Goal: Task Accomplishment & Management: Manage account settings

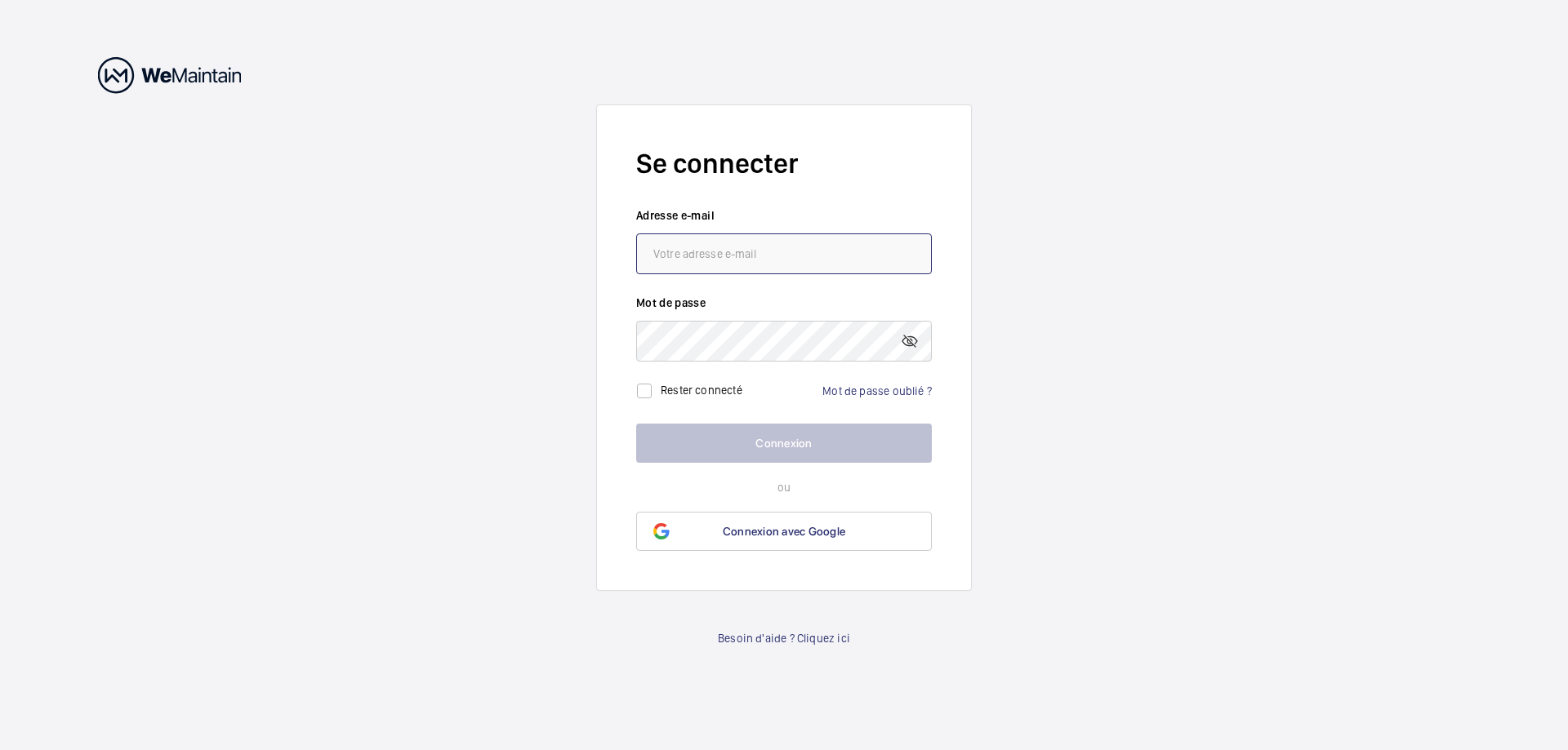
click at [677, 259] on input "email" at bounding box center [784, 253] width 296 height 40
type input "l"
type input "[EMAIL_ADDRESS][DOMAIN_NAME]"
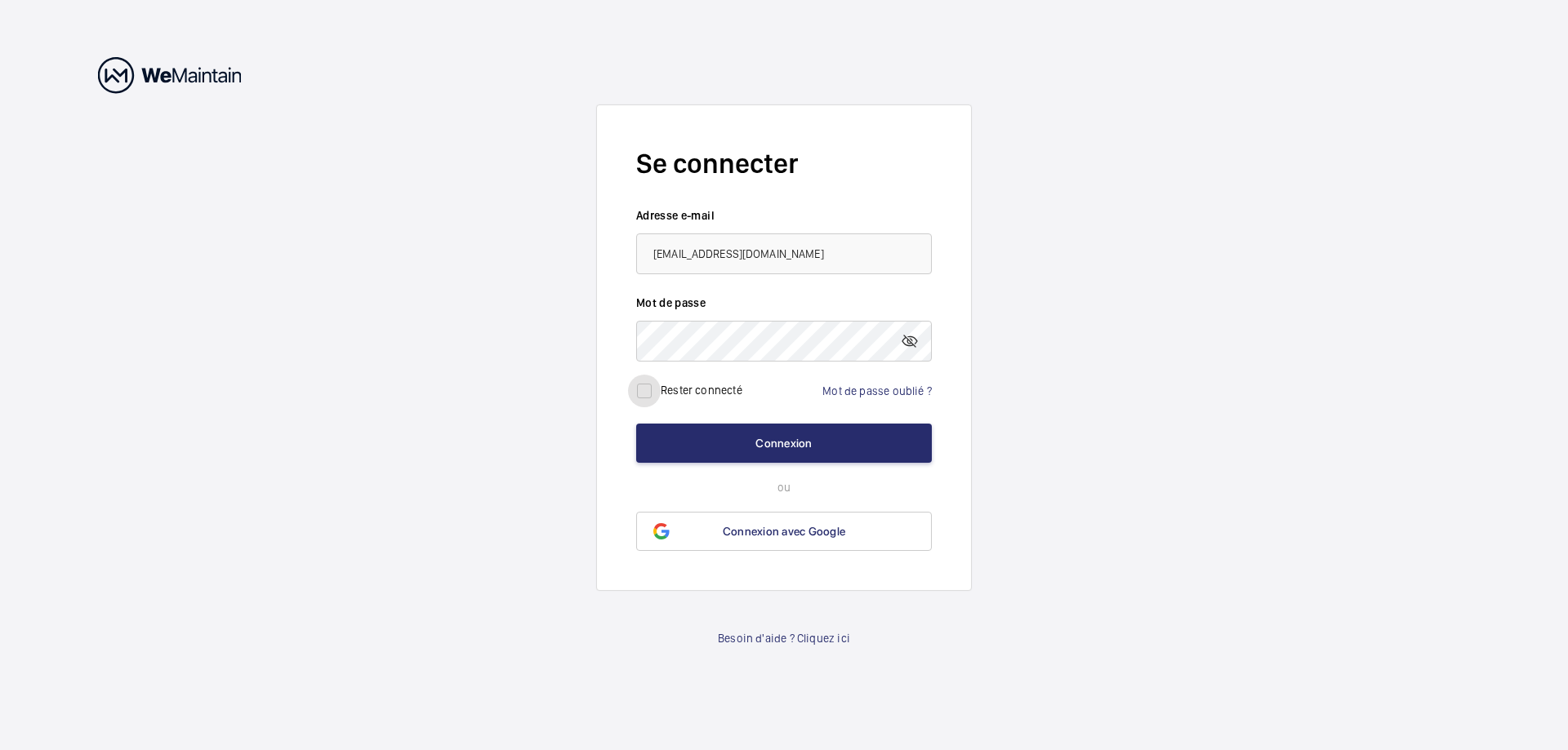
click at [650, 392] on input "checkbox" at bounding box center [644, 391] width 33 height 33
checkbox input "true"
click at [787, 443] on button "Connexion" at bounding box center [784, 443] width 296 height 40
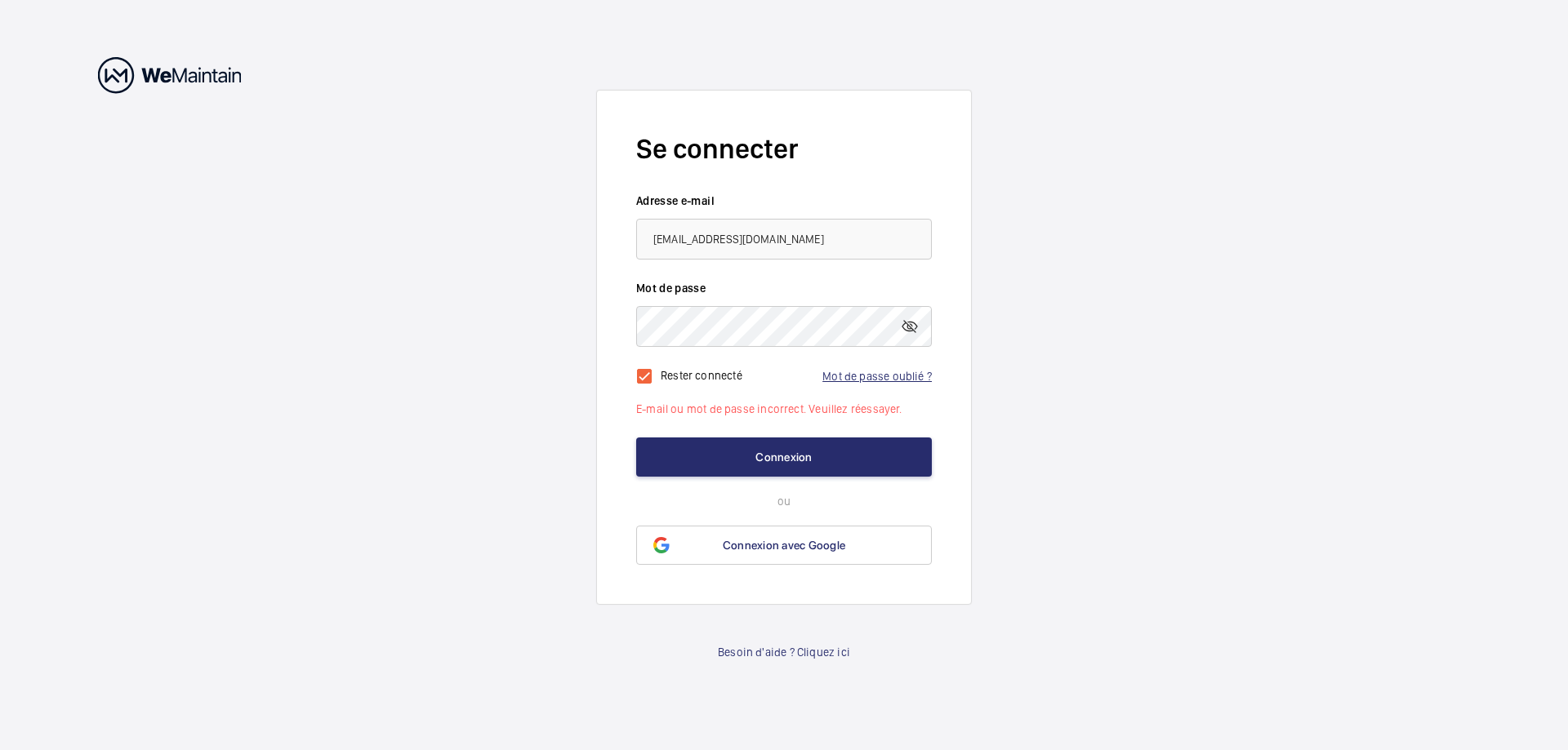
click at [860, 374] on link "Mot de passe oublié ?" at bounding box center [876, 375] width 109 height 13
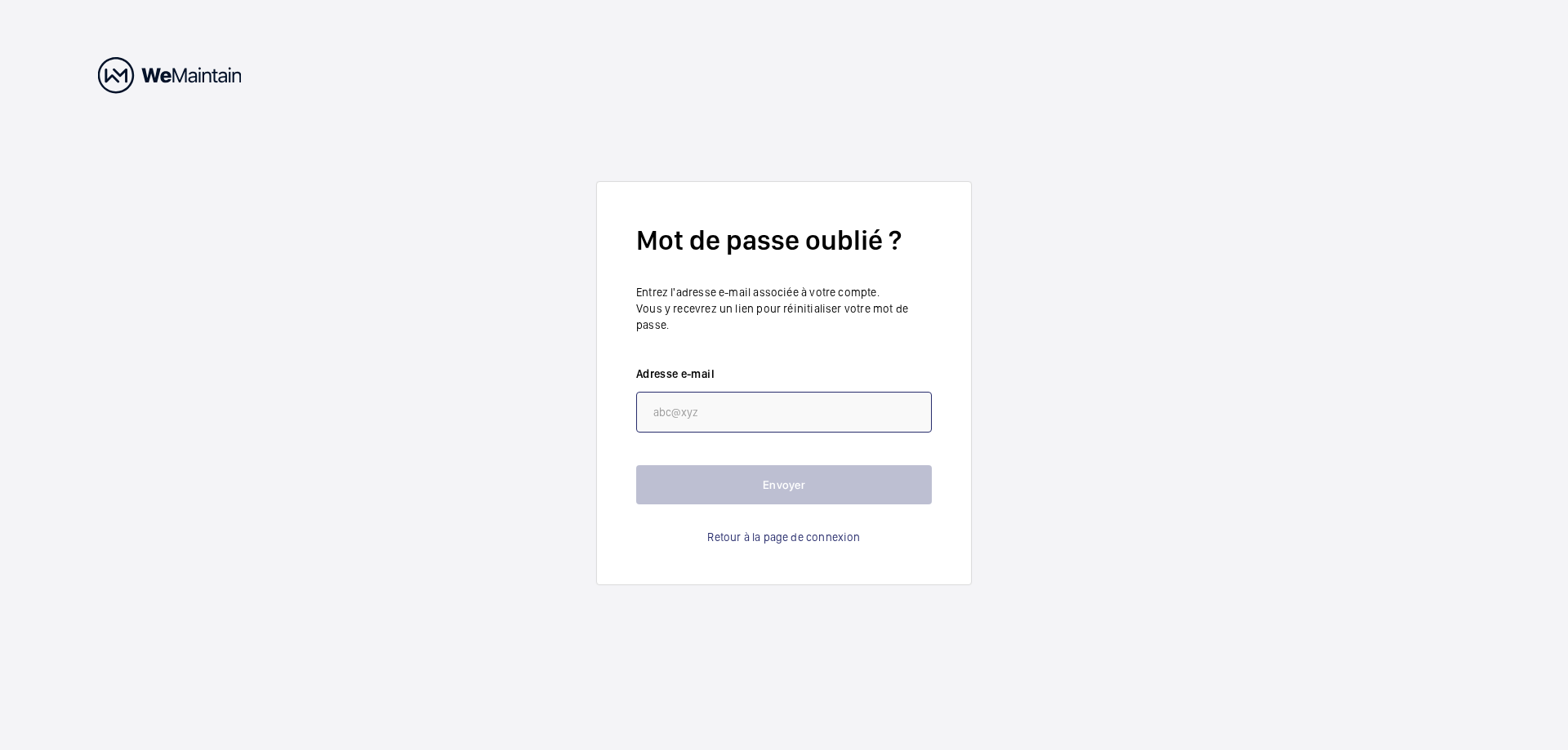
click at [665, 411] on input "email" at bounding box center [784, 412] width 296 height 40
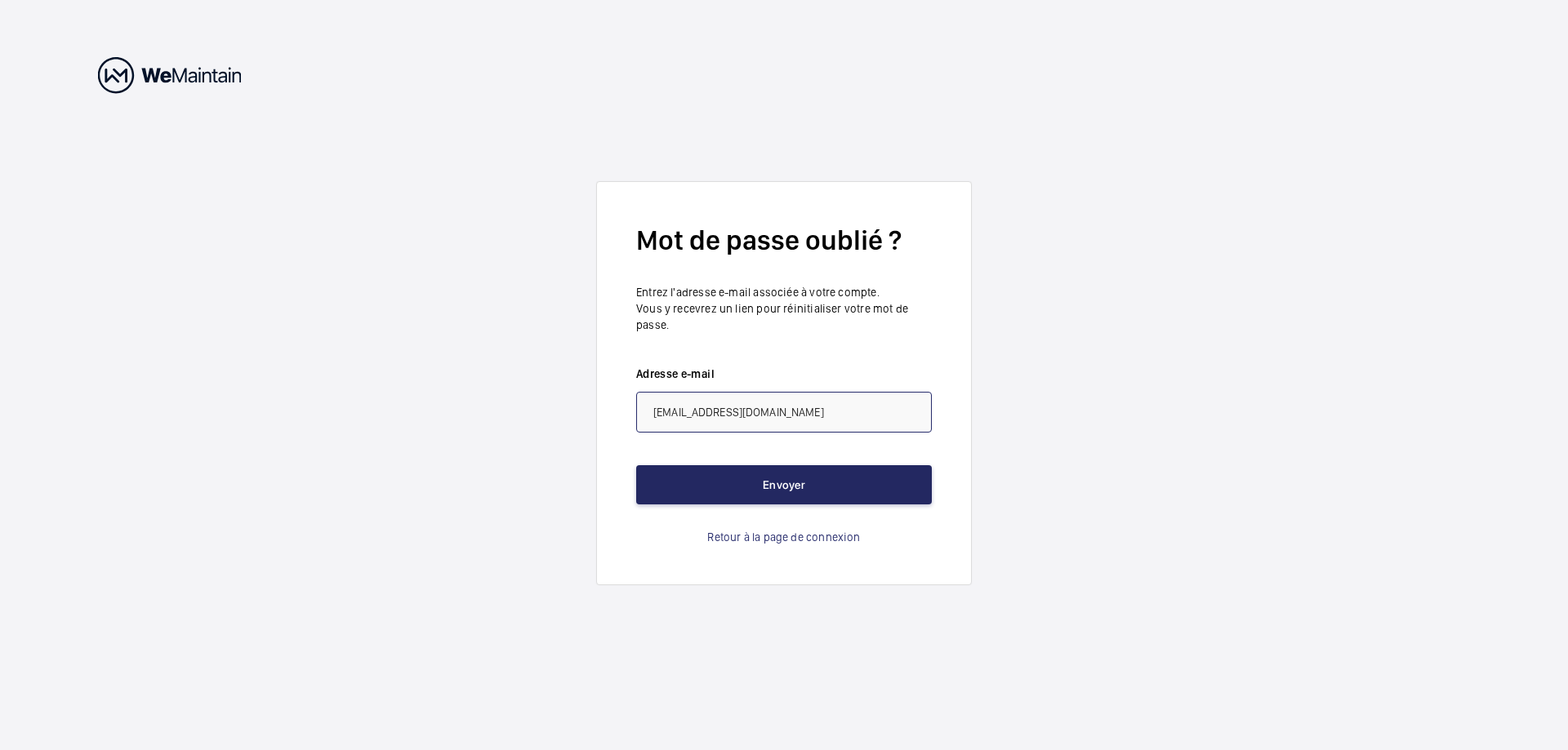
type input "florent.lemee@seine-et-marne.gouv.fr"
click at [789, 491] on button "Envoyer" at bounding box center [784, 485] width 296 height 40
click at [772, 484] on button "Envoyer" at bounding box center [784, 485] width 296 height 40
click at [774, 479] on button "Envoyer" at bounding box center [784, 485] width 296 height 40
click at [787, 484] on button "Envoyer" at bounding box center [784, 485] width 296 height 40
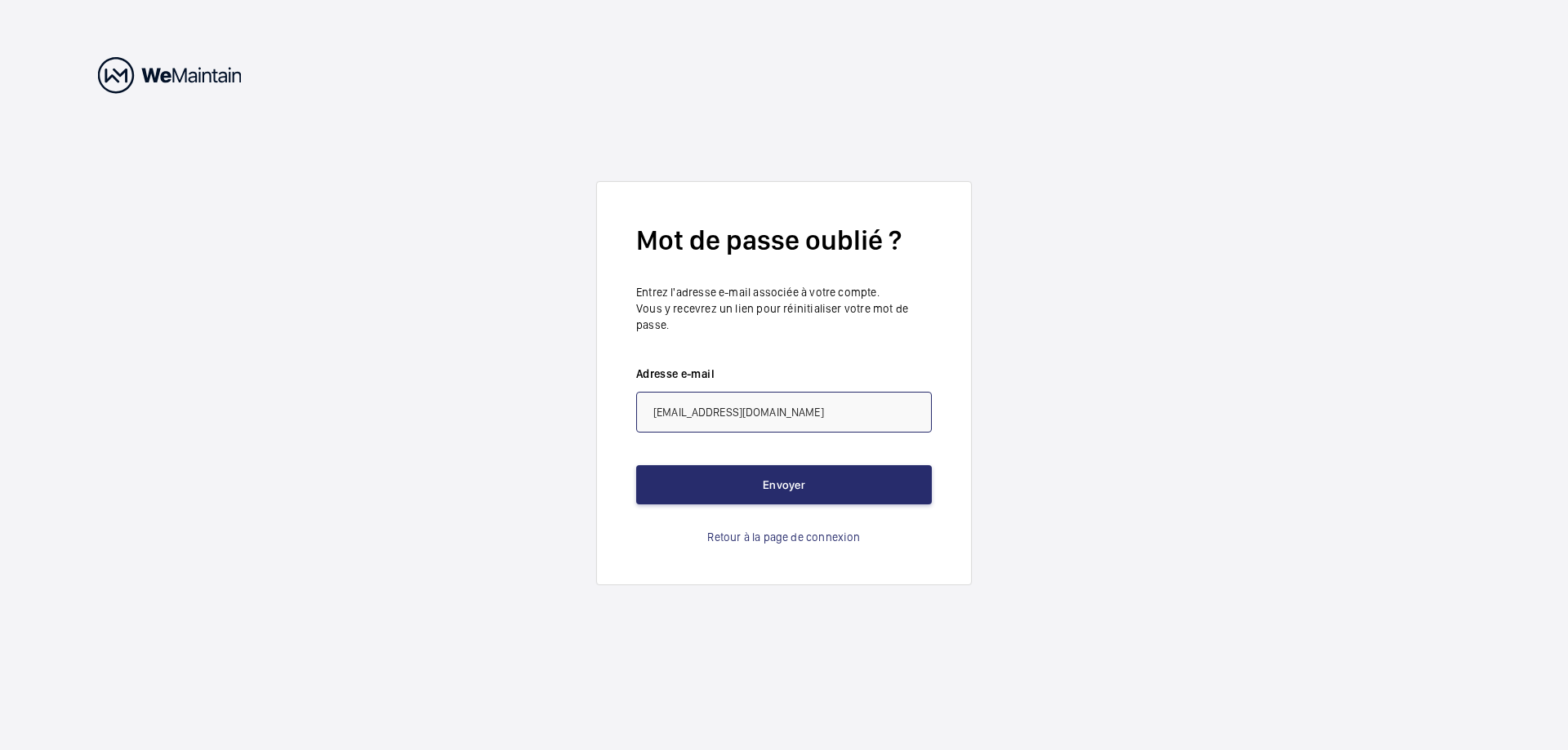
click at [726, 413] on input "florent.lemee@seine-et-marne.gouv.fr" at bounding box center [784, 412] width 296 height 40
click at [853, 415] on input "florent.lemee@seine-et-marne.gouv.fr" at bounding box center [784, 412] width 296 height 40
click at [788, 473] on button "Envoyer" at bounding box center [784, 485] width 296 height 40
click at [755, 534] on link "Retour à la page de connexion" at bounding box center [784, 536] width 153 height 16
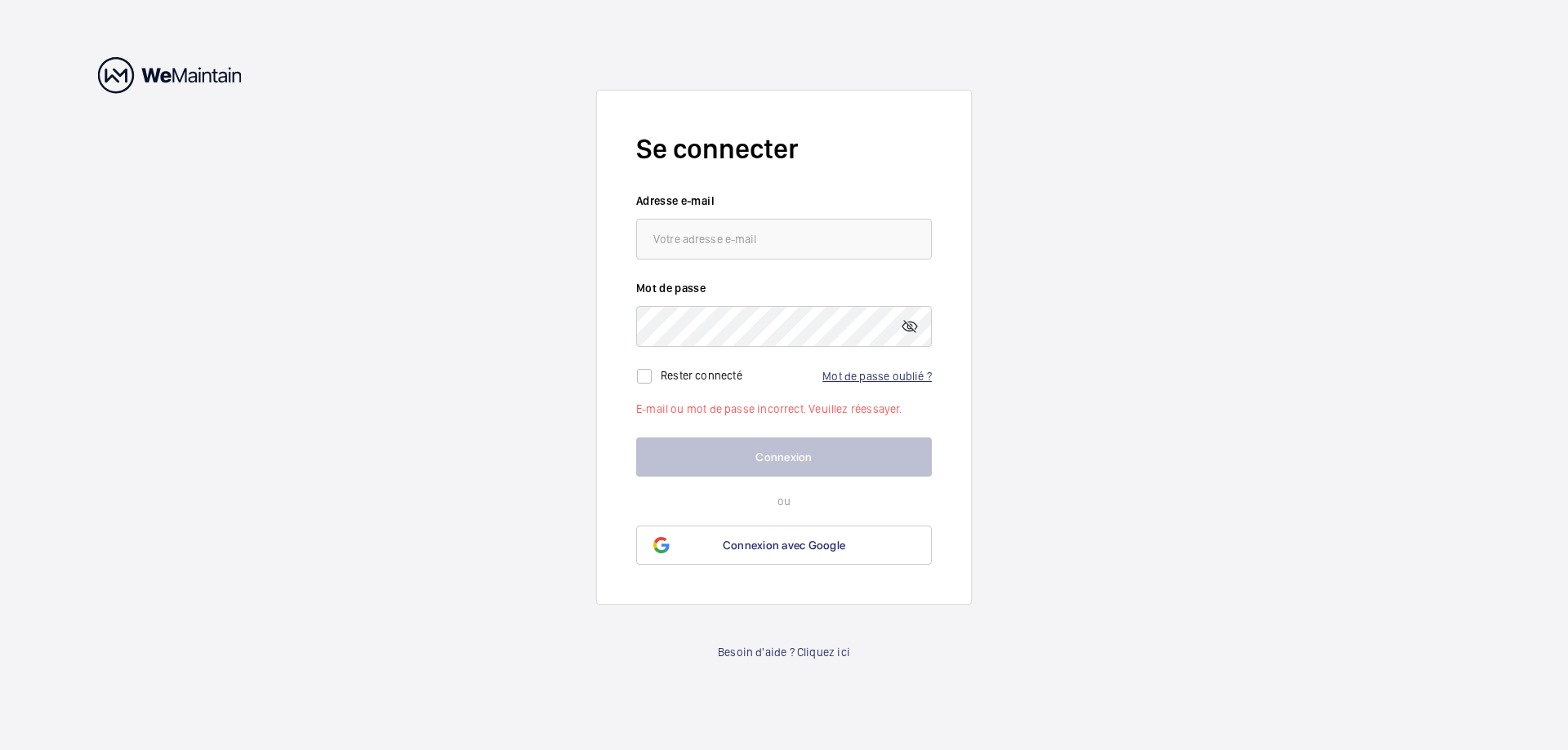
click at [874, 379] on link "Mot de passe oublié ?" at bounding box center [876, 375] width 109 height 13
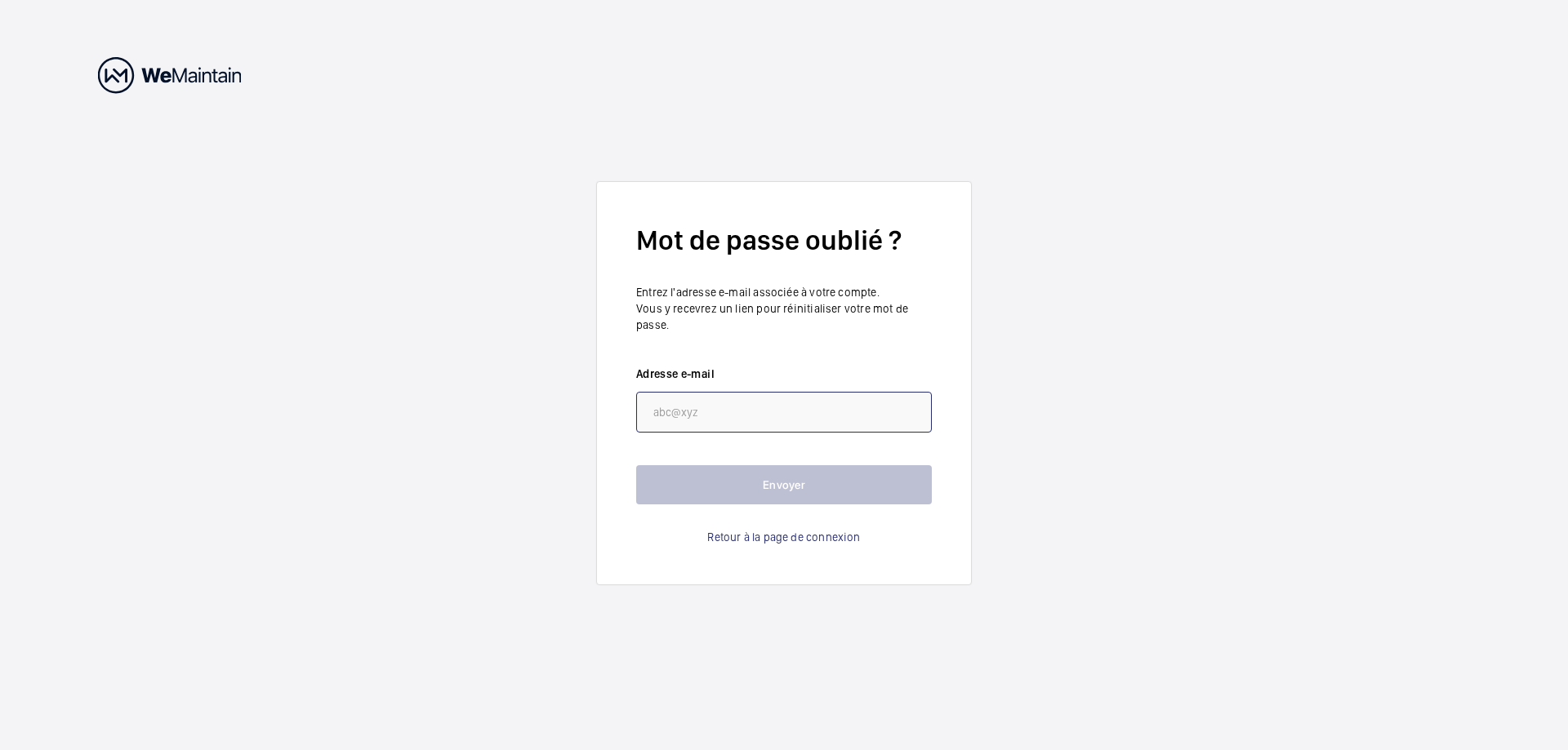
click at [677, 411] on input "email" at bounding box center [784, 412] width 296 height 40
type input "l"
type input "F"
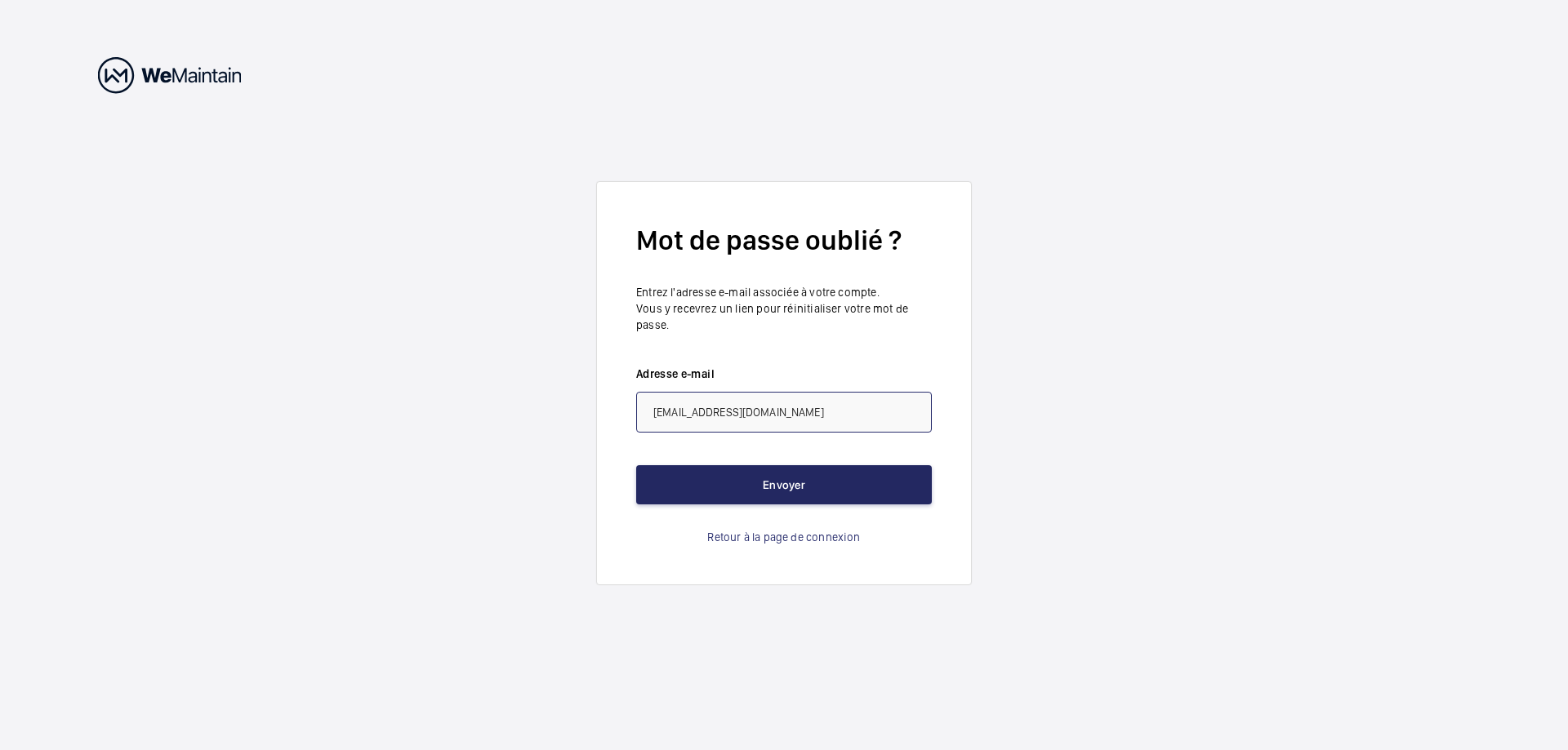
type input "florent.lemee@seine-et-marne.gouv.fr"
click at [774, 483] on button "Envoyer" at bounding box center [784, 485] width 296 height 40
click at [779, 480] on button "Envoyer" at bounding box center [784, 485] width 296 height 40
click at [676, 483] on button "Envoyer" at bounding box center [784, 485] width 296 height 40
click at [756, 476] on button "Envoyer" at bounding box center [784, 485] width 296 height 40
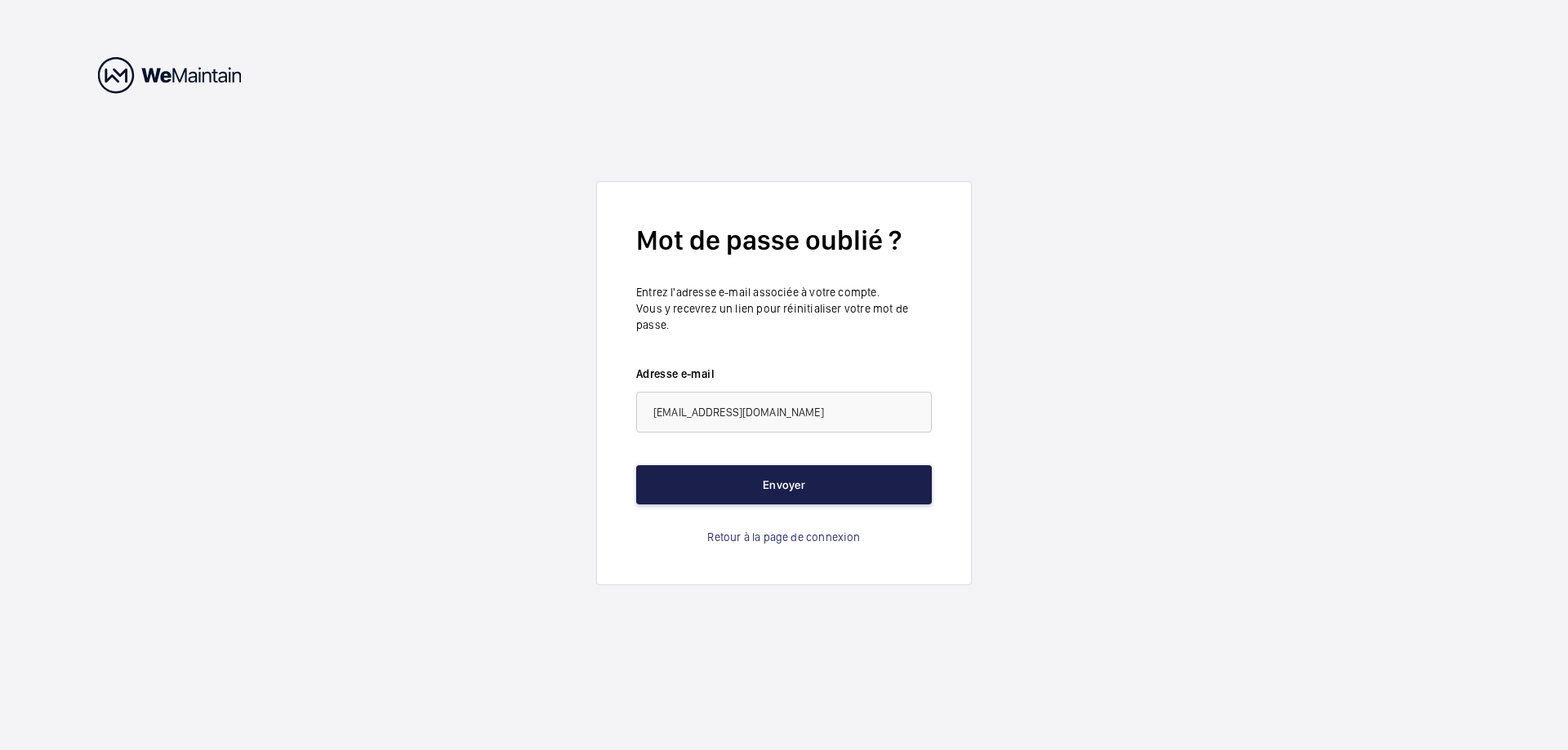
click at [729, 485] on button "Envoyer" at bounding box center [784, 485] width 296 height 40
click at [738, 496] on button "Envoyer" at bounding box center [784, 485] width 296 height 40
click at [792, 489] on button "Envoyer" at bounding box center [784, 485] width 296 height 40
click at [788, 482] on button "Envoyer" at bounding box center [784, 485] width 296 height 40
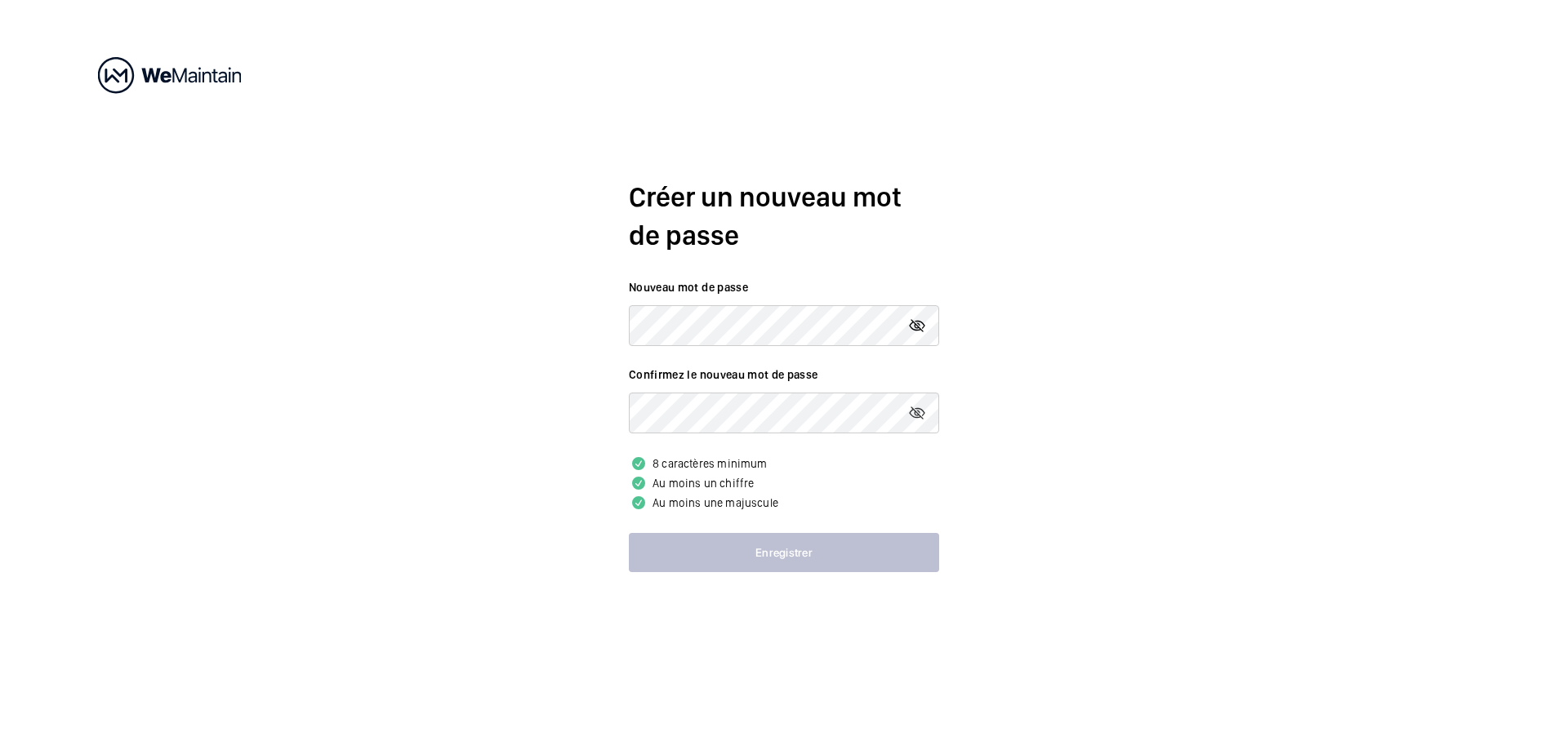
click at [922, 331] on mat-icon at bounding box center [916, 326] width 20 height 20
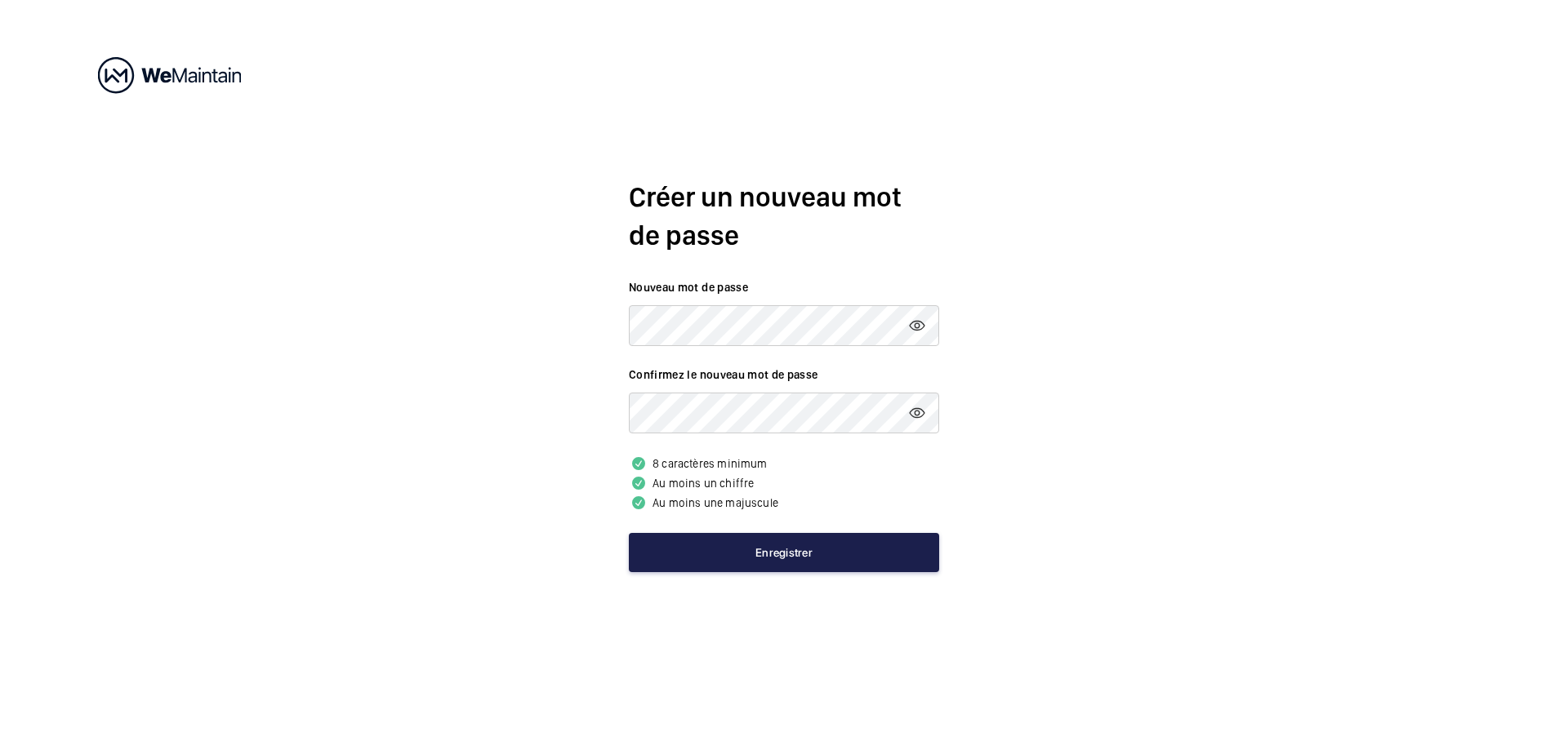
click at [770, 547] on button "Enregistrer" at bounding box center [783, 552] width 310 height 40
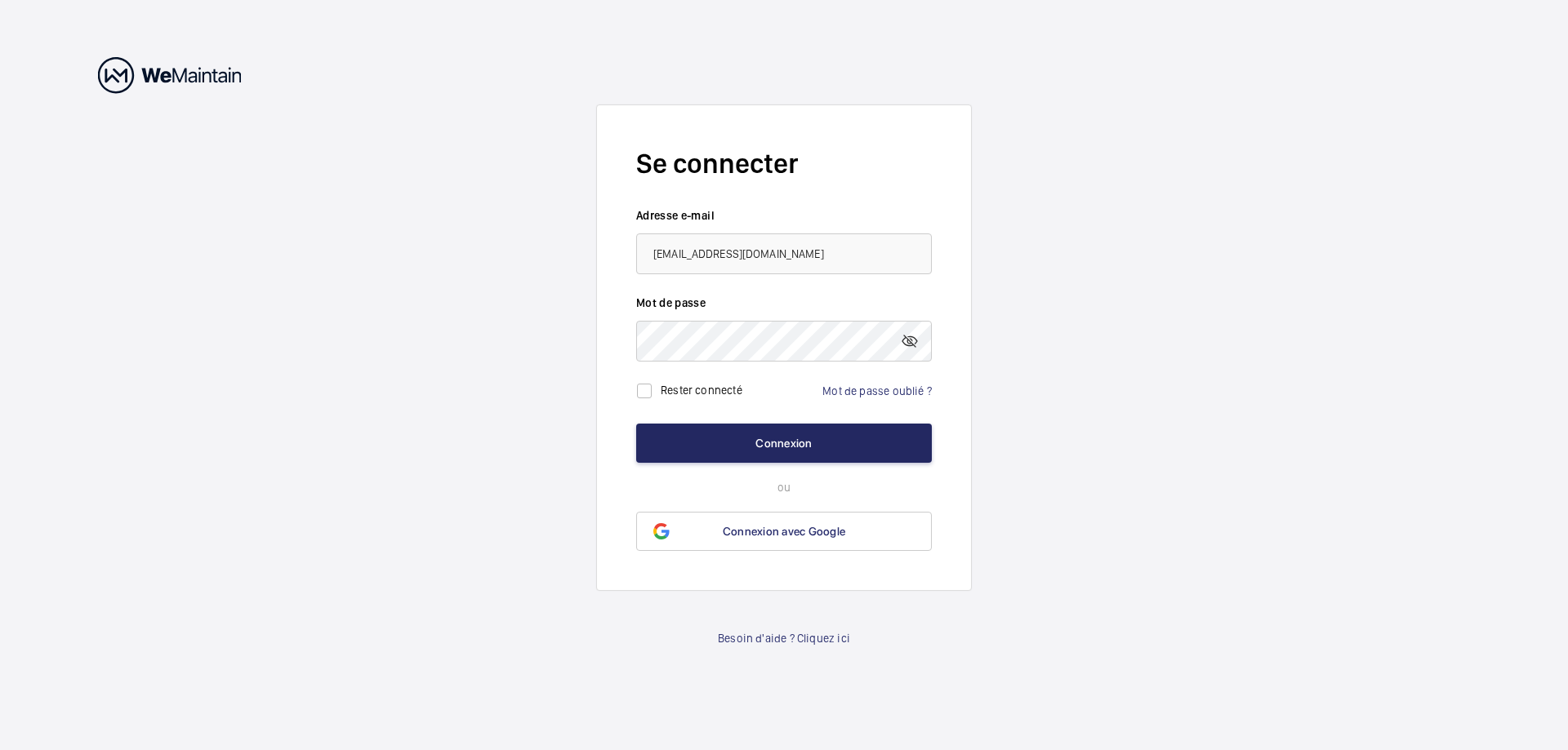
type input "[EMAIL_ADDRESS][DOMAIN_NAME]"
click at [781, 441] on button "Connexion" at bounding box center [784, 443] width 296 height 40
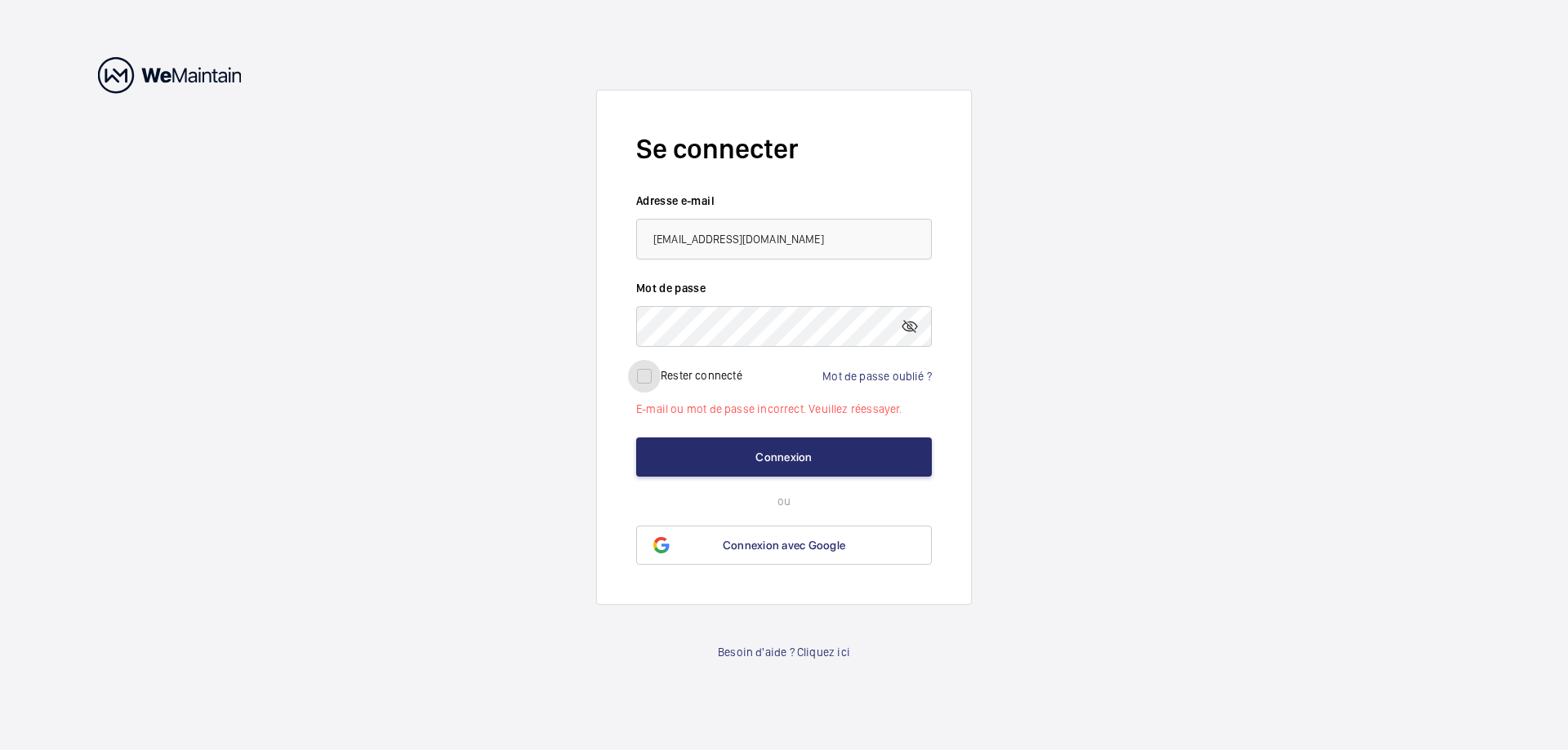
click at [646, 381] on input "checkbox" at bounding box center [644, 376] width 33 height 33
checkbox input "true"
click at [915, 329] on mat-icon at bounding box center [910, 326] width 20 height 20
click at [769, 448] on button "Connexion" at bounding box center [784, 457] width 296 height 40
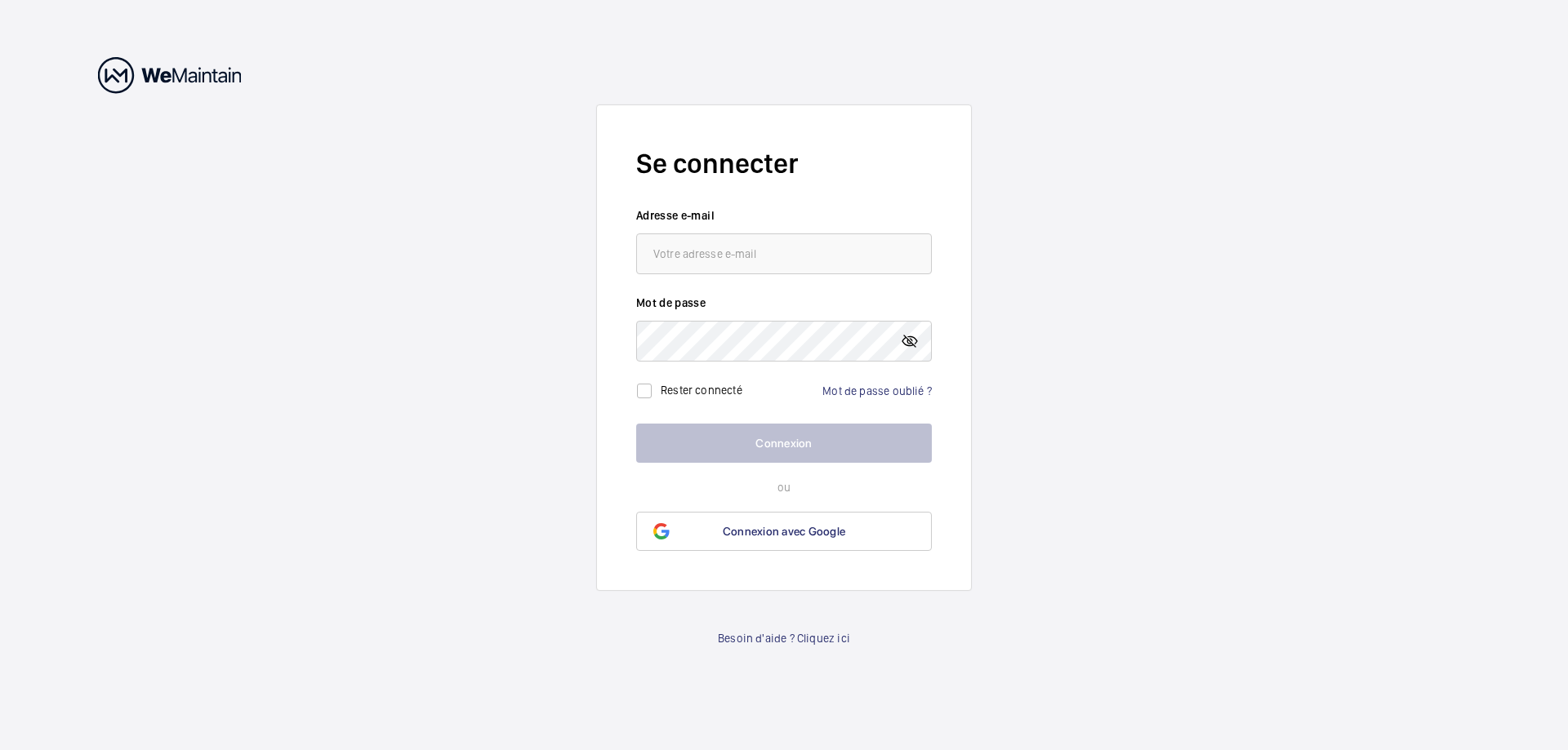
click at [918, 342] on mat-icon at bounding box center [910, 341] width 20 height 20
click at [659, 253] on input "email" at bounding box center [784, 253] width 296 height 40
click at [650, 391] on input "checkbox" at bounding box center [644, 391] width 33 height 33
checkbox input "true"
click at [678, 262] on input "email" at bounding box center [784, 253] width 296 height 40
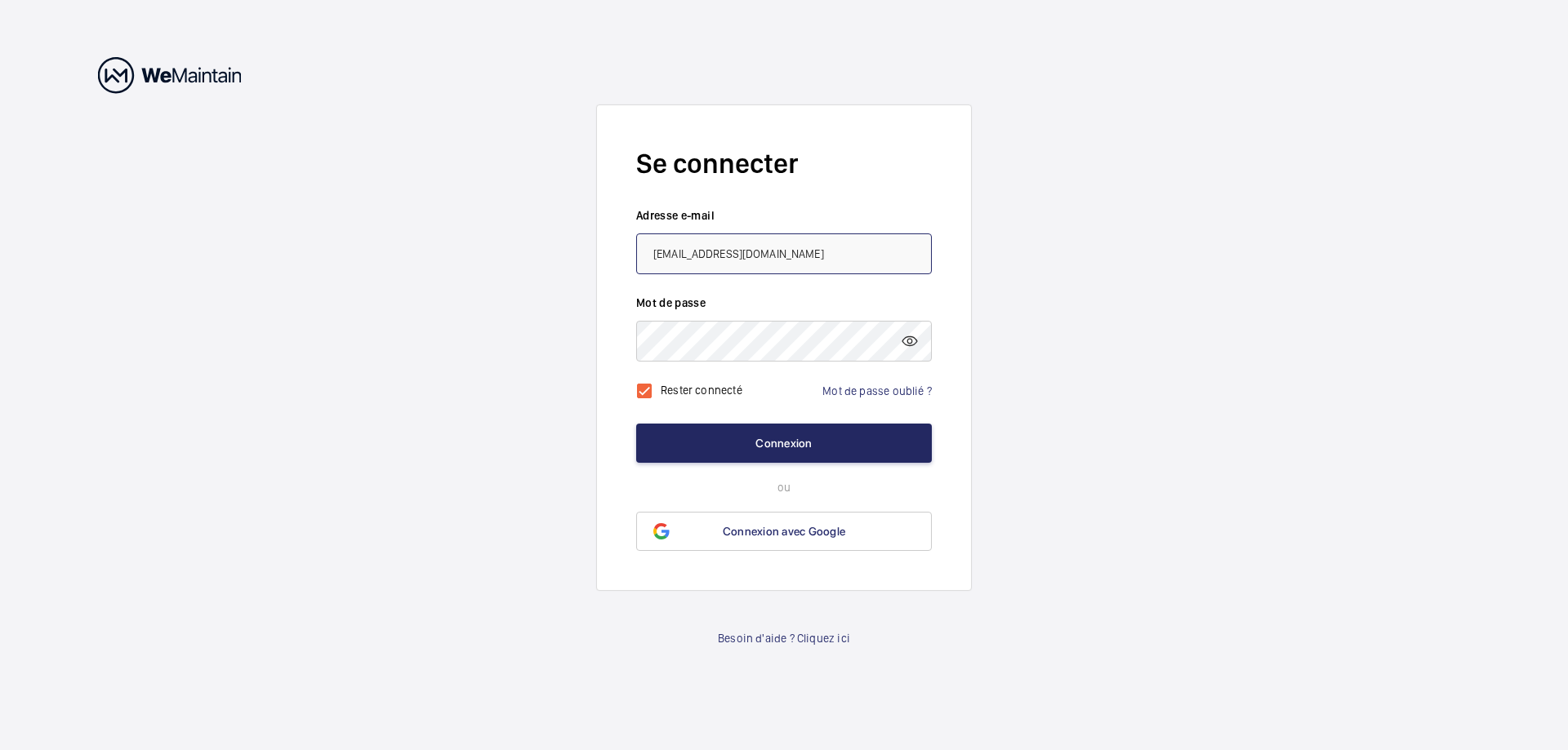
type input "florent.lemee@seine-et-marne.gouv.fr"
click at [782, 436] on button "Connexion" at bounding box center [784, 443] width 296 height 40
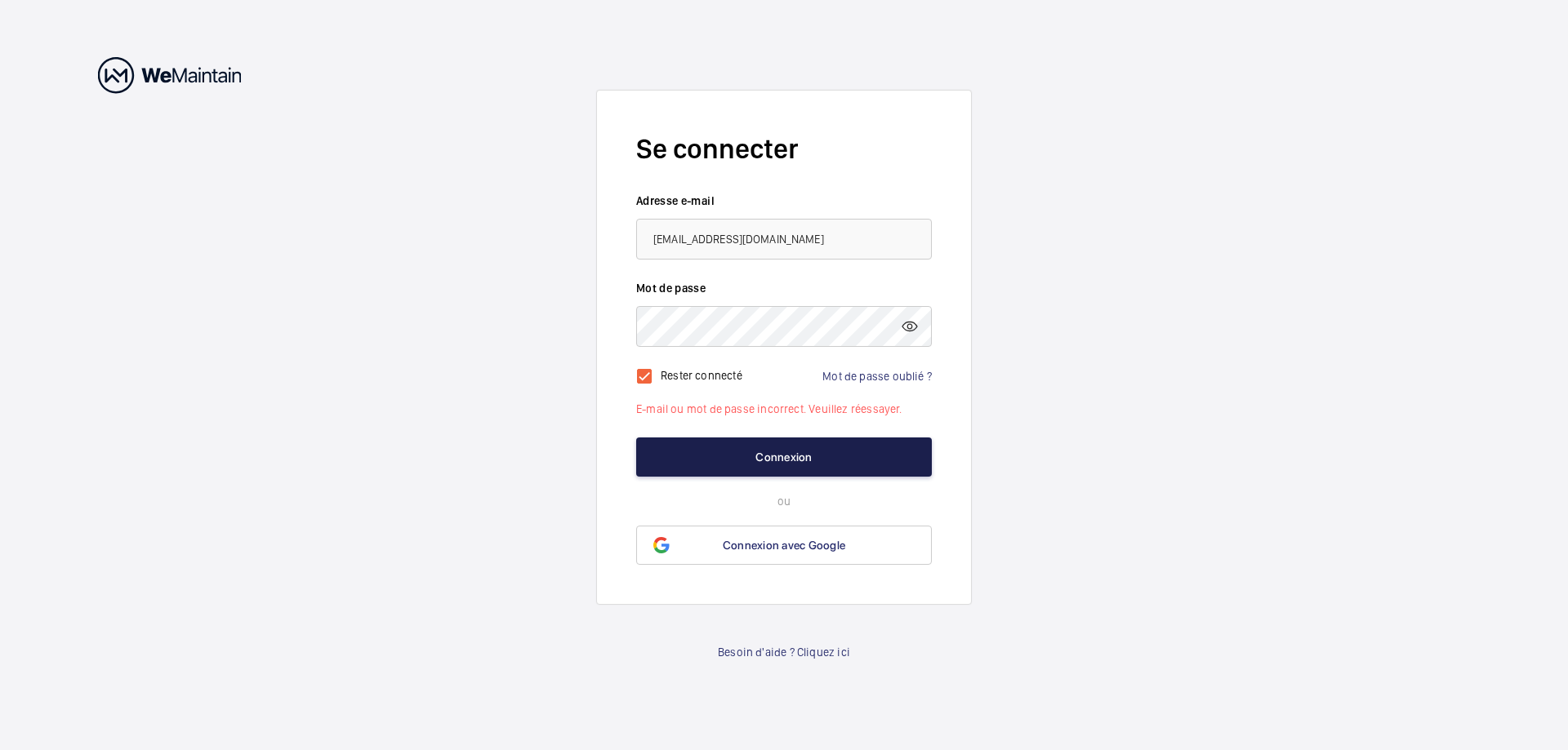
click at [784, 451] on button "Connexion" at bounding box center [784, 457] width 296 height 40
click at [677, 444] on button "Connexion" at bounding box center [784, 457] width 296 height 40
click at [642, 379] on input "checkbox" at bounding box center [644, 376] width 33 height 33
click at [910, 326] on mat-icon at bounding box center [910, 326] width 20 height 20
click at [773, 448] on button "Connexion" at bounding box center [784, 457] width 296 height 40
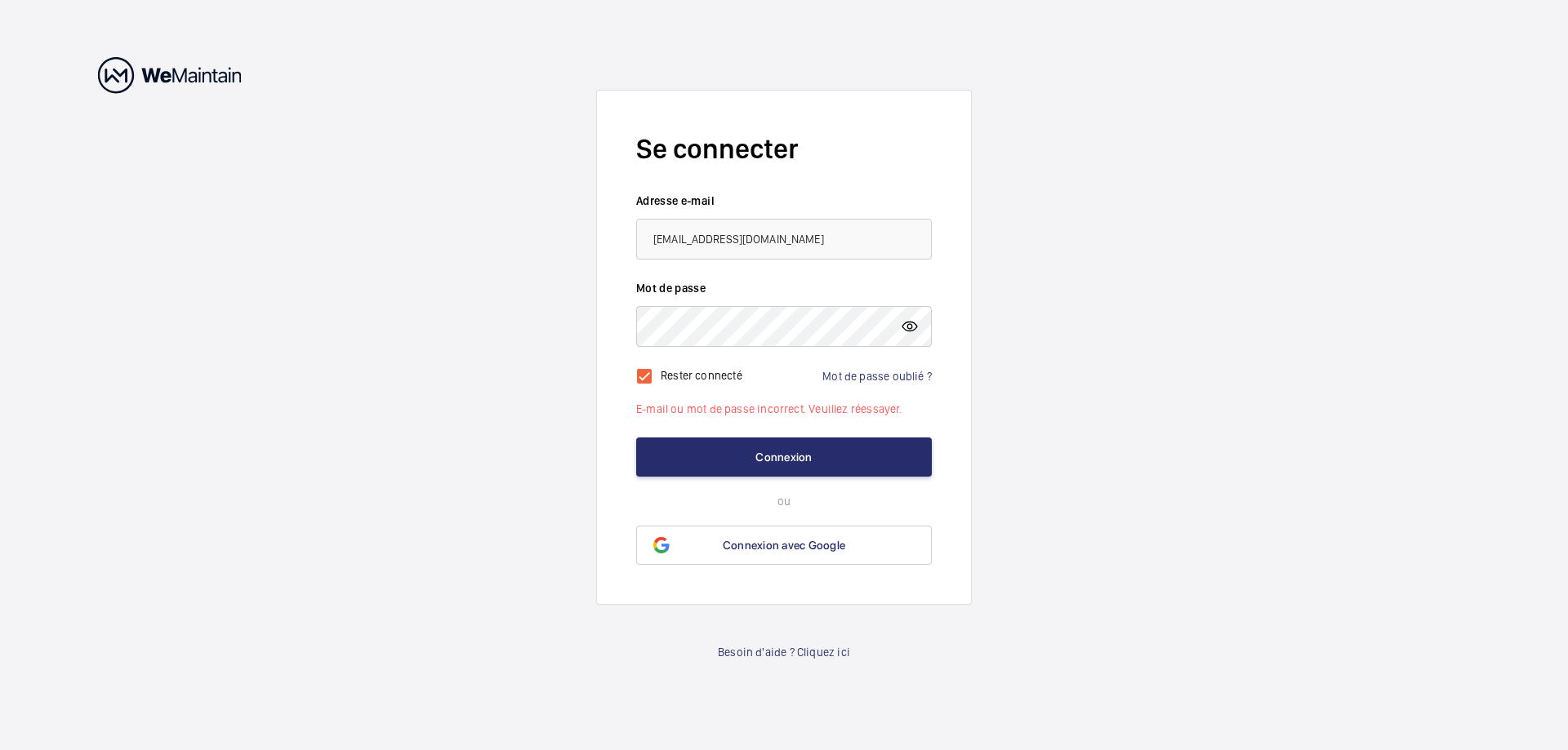
click at [906, 327] on mat-icon at bounding box center [910, 326] width 20 height 20
click at [816, 460] on button "Connexion" at bounding box center [784, 457] width 296 height 40
click at [652, 374] on input "checkbox" at bounding box center [644, 376] width 33 height 33
click at [641, 372] on input "checkbox" at bounding box center [644, 376] width 33 height 33
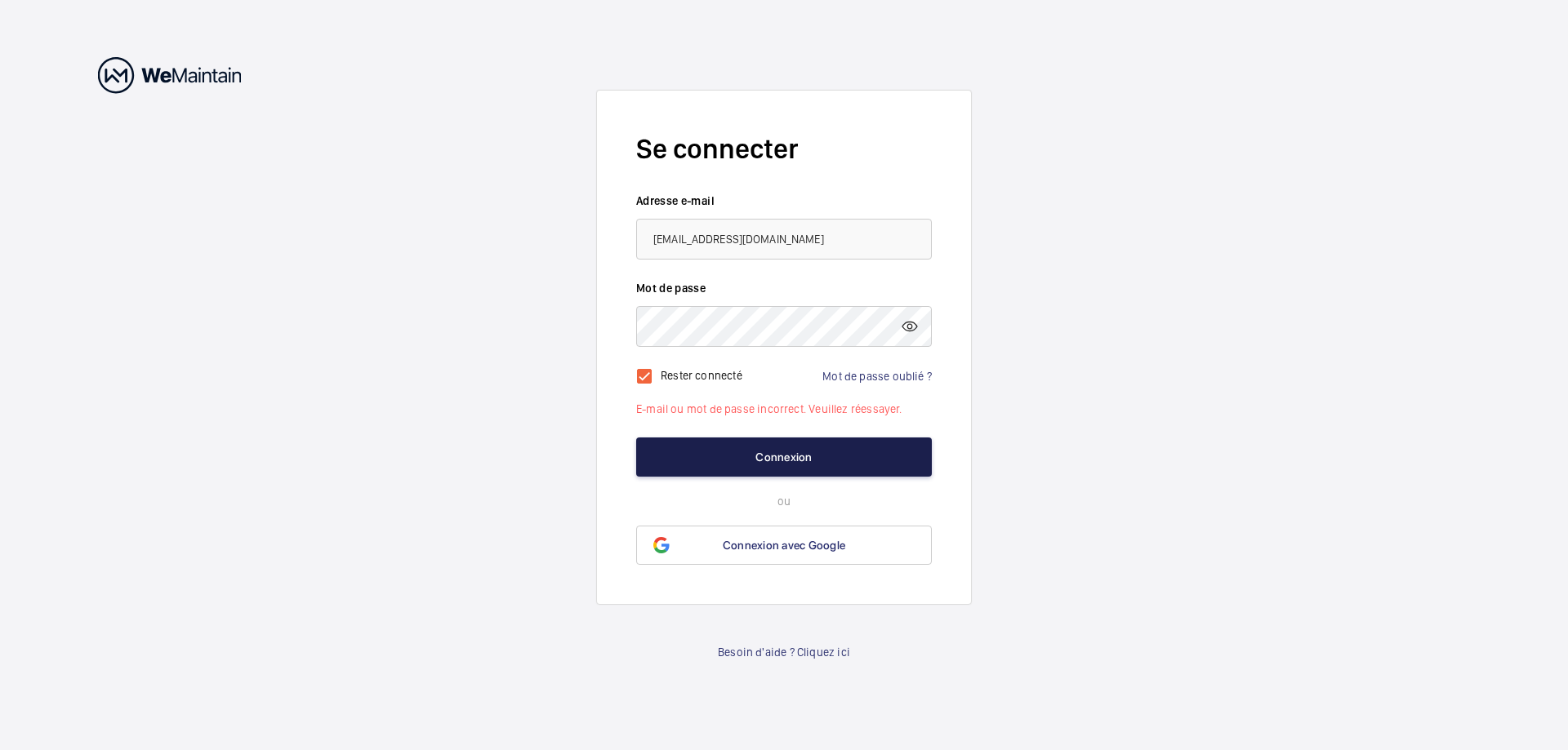
click at [799, 448] on button "Connexion" at bounding box center [784, 457] width 296 height 40
click at [648, 373] on input "checkbox" at bounding box center [644, 376] width 33 height 33
click at [818, 460] on button "Connexion" at bounding box center [784, 457] width 296 height 40
click at [640, 378] on input "checkbox" at bounding box center [644, 376] width 33 height 33
checkbox input "true"
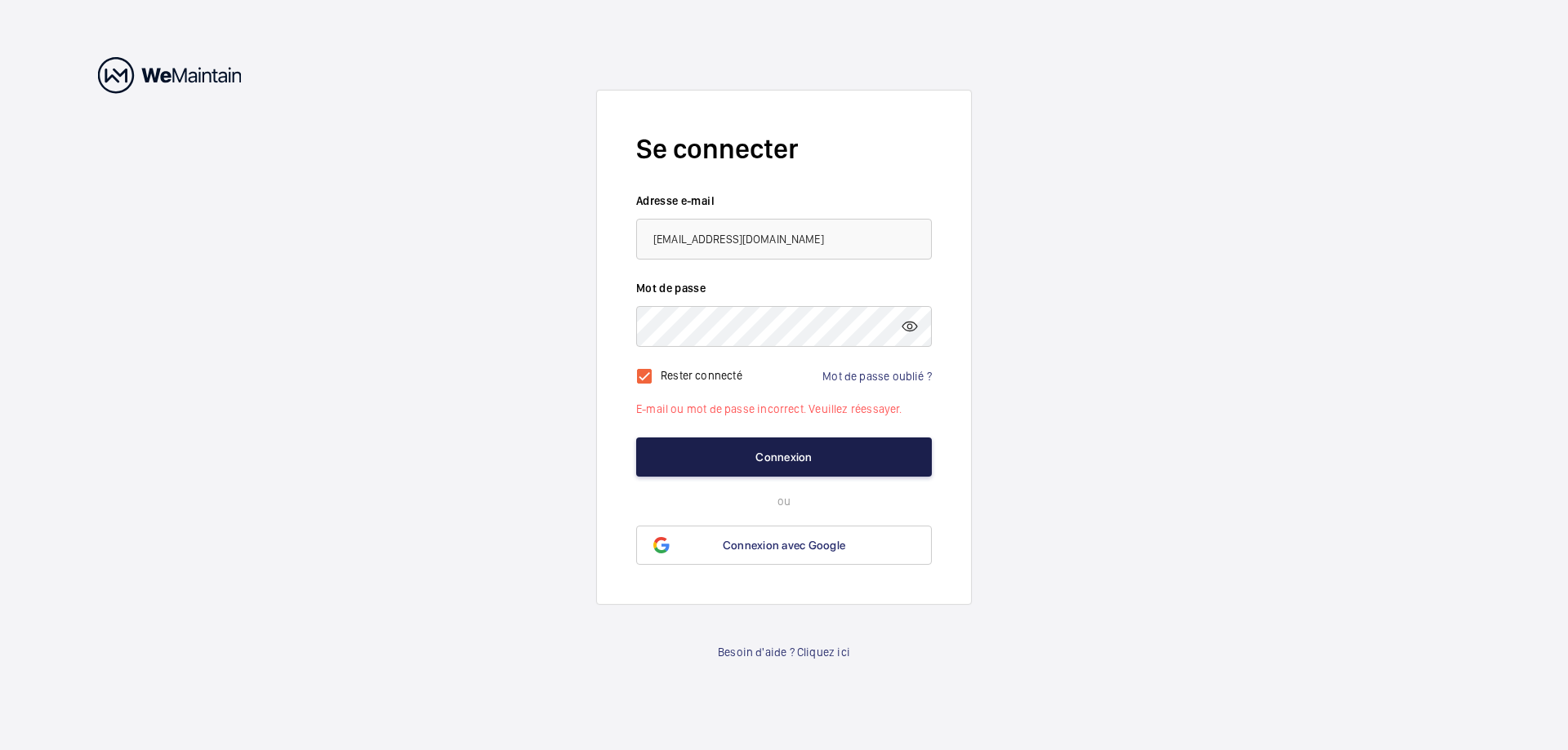
click at [750, 463] on button "Connexion" at bounding box center [784, 457] width 296 height 40
click at [771, 454] on button "Connexion" at bounding box center [784, 457] width 296 height 40
click at [911, 330] on mat-icon at bounding box center [910, 326] width 20 height 20
click at [770, 460] on button "Connexion" at bounding box center [784, 457] width 296 height 40
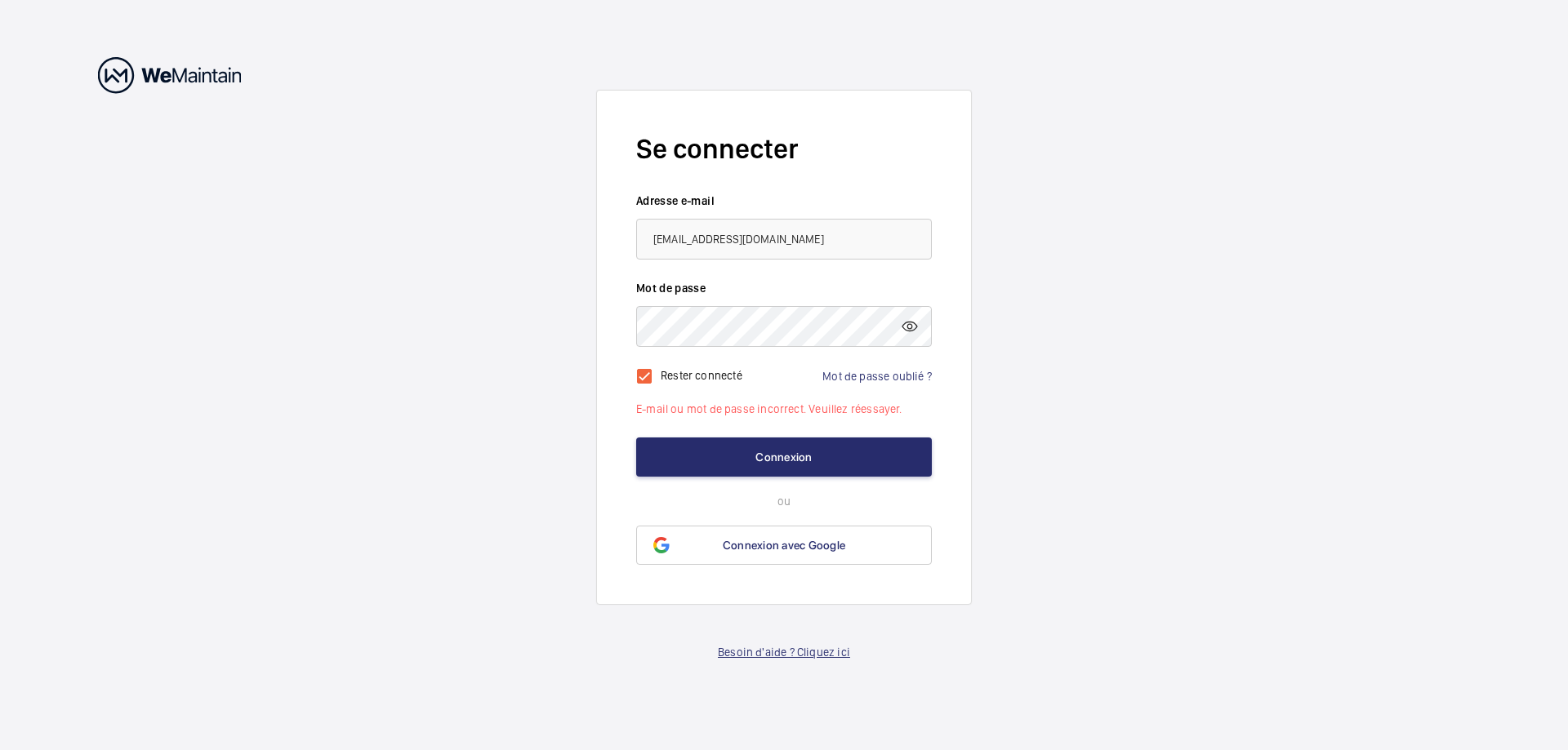
click at [758, 653] on link "Besoin d'aide ? Cliquez ici" at bounding box center [784, 651] width 132 height 16
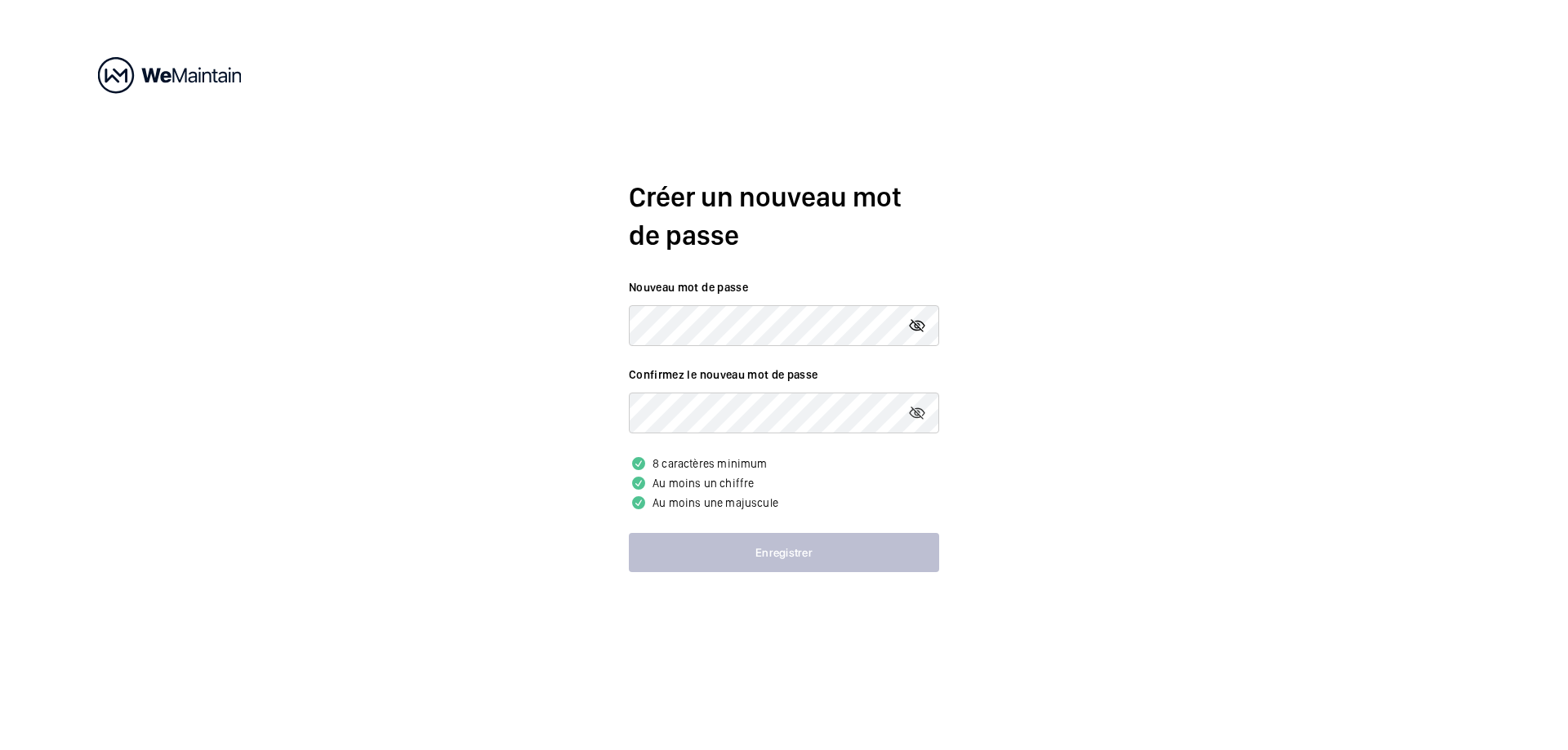
click at [921, 322] on mat-icon at bounding box center [916, 326] width 20 height 20
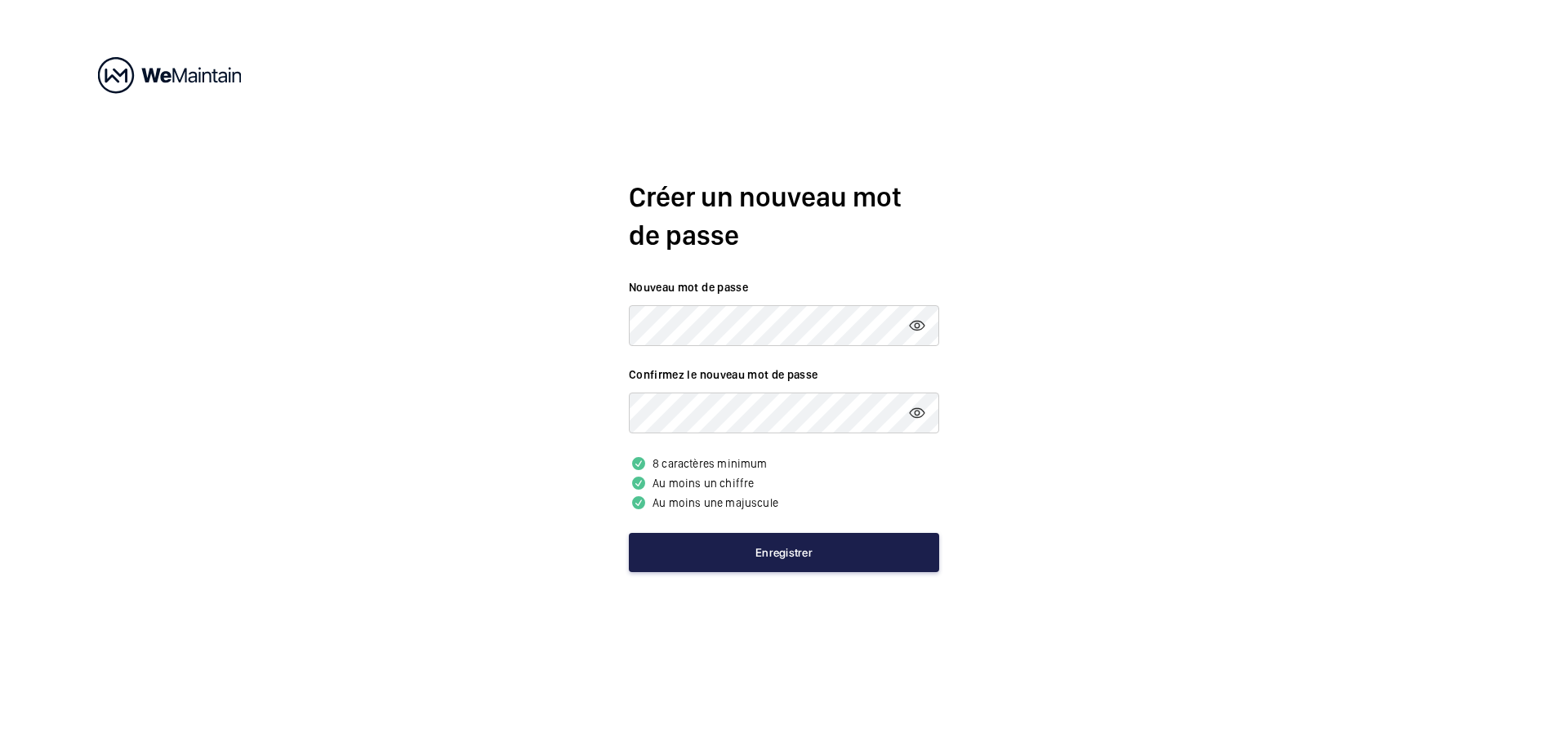
click at [773, 552] on button "Enregistrer" at bounding box center [783, 552] width 310 height 40
click at [787, 554] on button "Enregistrer" at bounding box center [783, 552] width 310 height 40
click at [769, 551] on button "Enregistrer" at bounding box center [783, 552] width 310 height 40
click at [723, 558] on button "Enregistrer" at bounding box center [783, 552] width 310 height 40
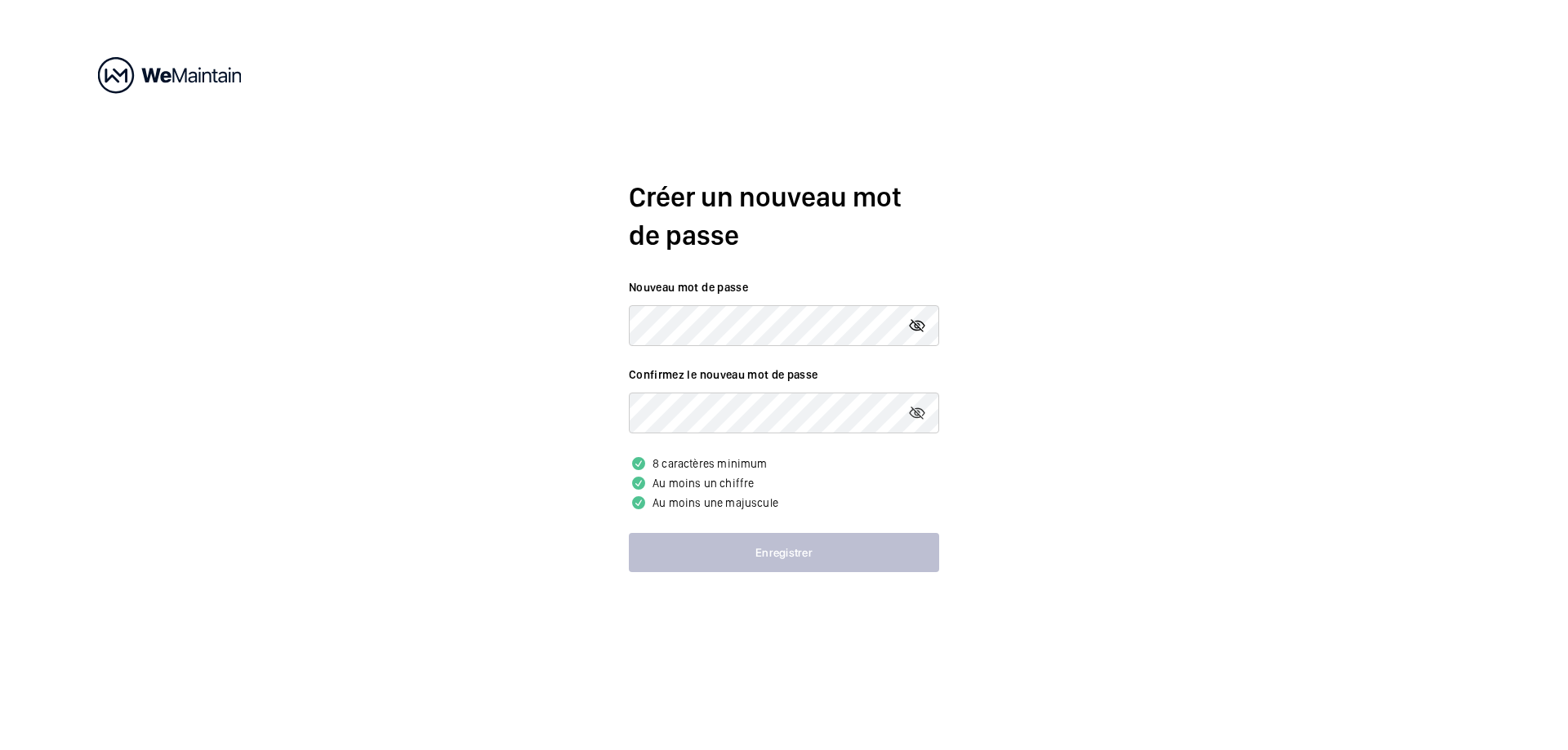
click at [917, 324] on mat-icon at bounding box center [916, 326] width 20 height 20
click at [814, 495] on p "Au moins une majuscule" at bounding box center [783, 503] width 310 height 20
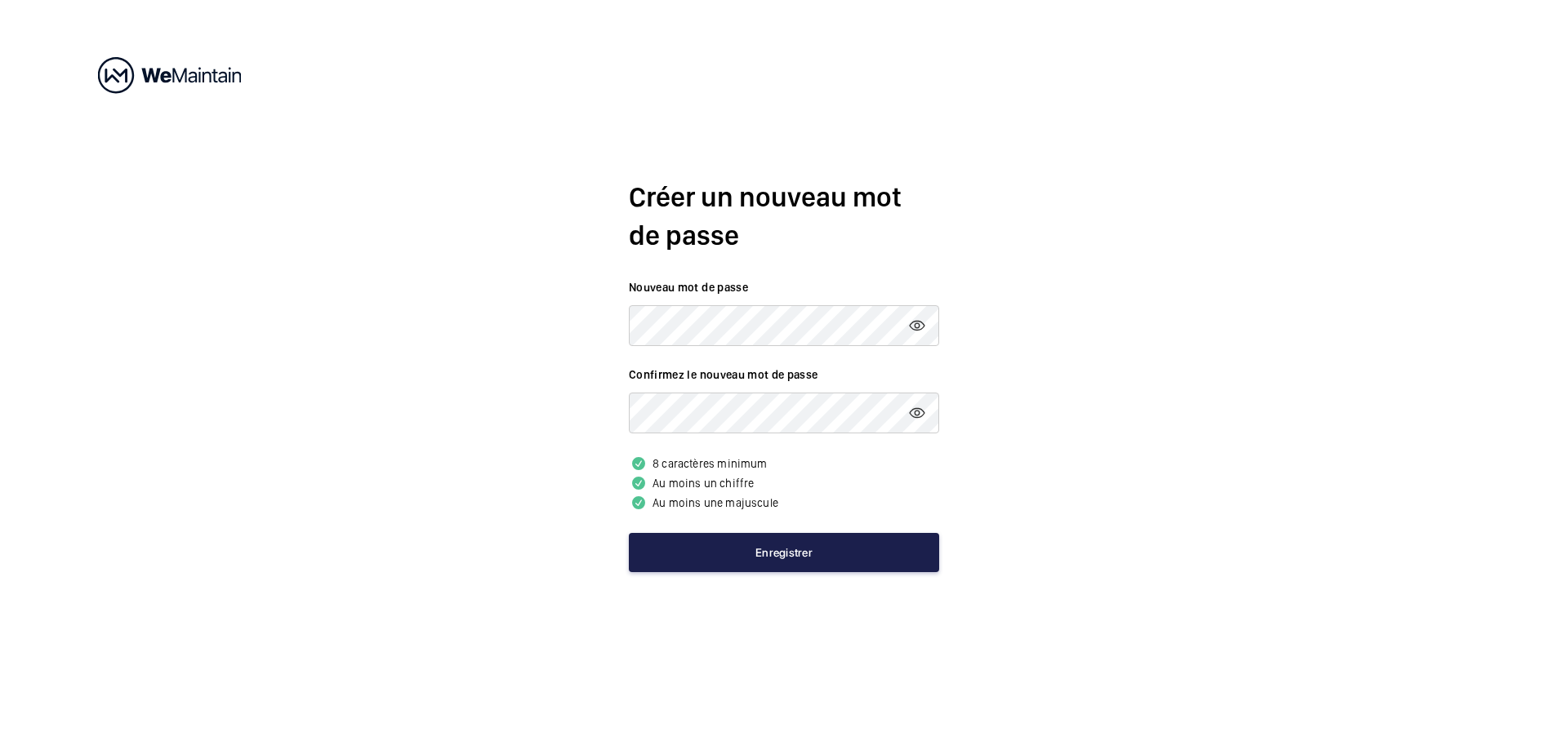
click at [773, 550] on button "Enregistrer" at bounding box center [783, 552] width 310 height 40
click at [843, 118] on div "Créer un nouveau mot de passe Nouveau mot de passe Confirmez le nouveau mot de …" at bounding box center [784, 375] width 1568 height 750
click at [784, 545] on button "Enregistrer" at bounding box center [783, 552] width 310 height 40
click at [768, 551] on button "Enregistrer" at bounding box center [783, 552] width 310 height 40
click at [769, 545] on button "Enregistrer" at bounding box center [783, 552] width 310 height 40
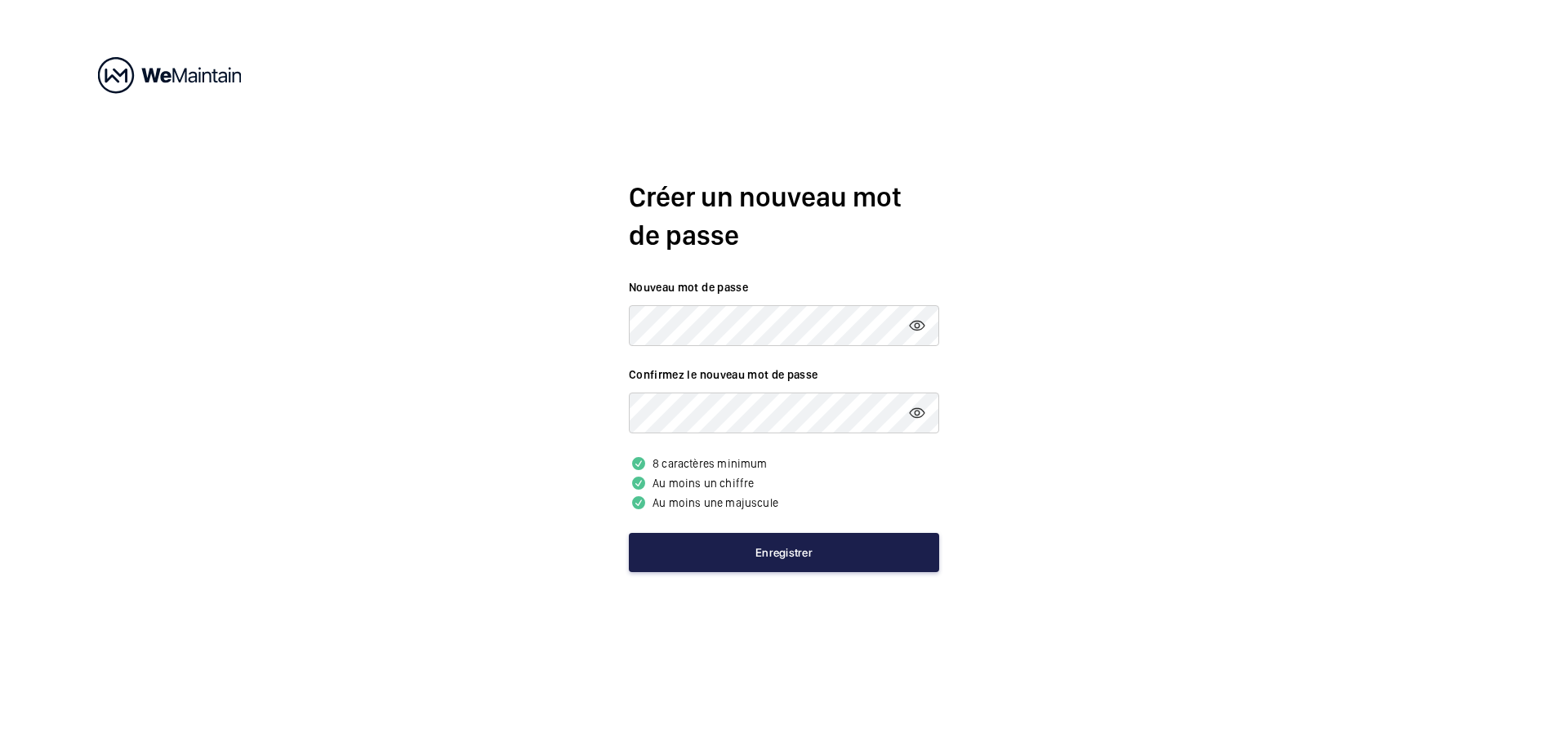
click at [789, 552] on button "Enregistrer" at bounding box center [783, 552] width 310 height 40
click at [711, 546] on button "Enregistrer" at bounding box center [783, 552] width 310 height 40
click at [710, 546] on button "Enregistrer" at bounding box center [783, 552] width 310 height 40
click at [709, 546] on button "Enregistrer" at bounding box center [783, 552] width 310 height 40
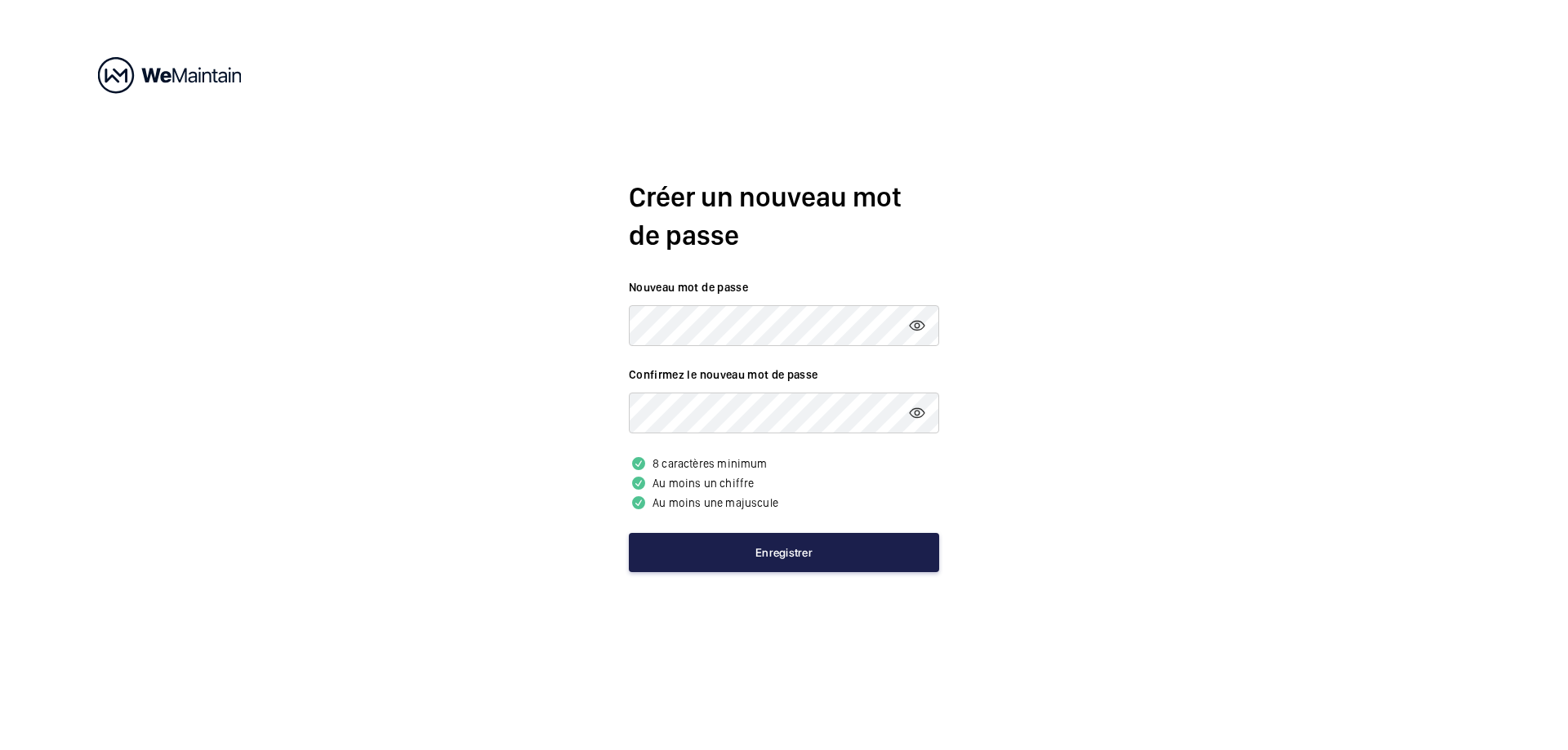
click at [709, 546] on button "Enregistrer" at bounding box center [783, 552] width 310 height 40
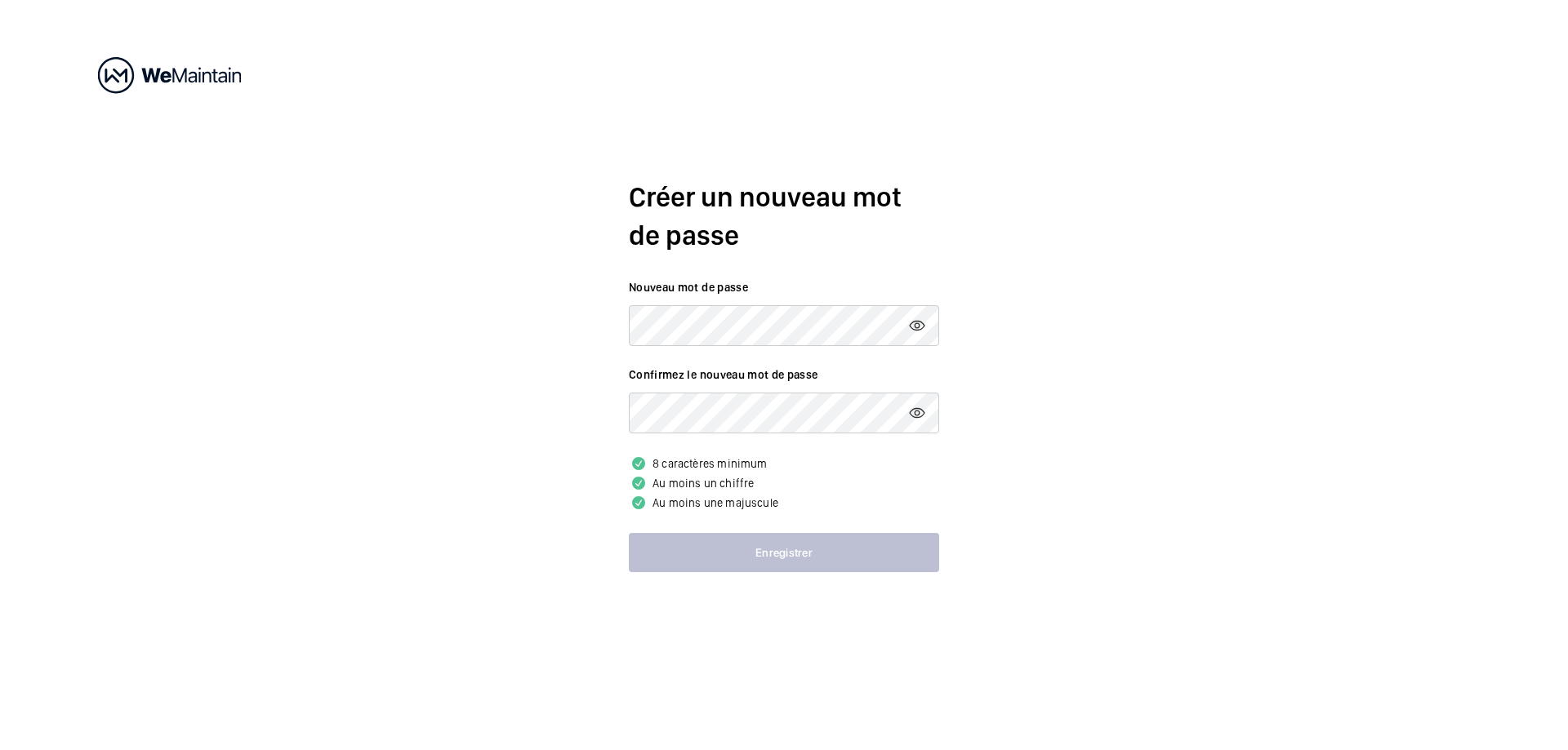
click at [709, 546] on button "Enregistrer" at bounding box center [783, 552] width 310 height 40
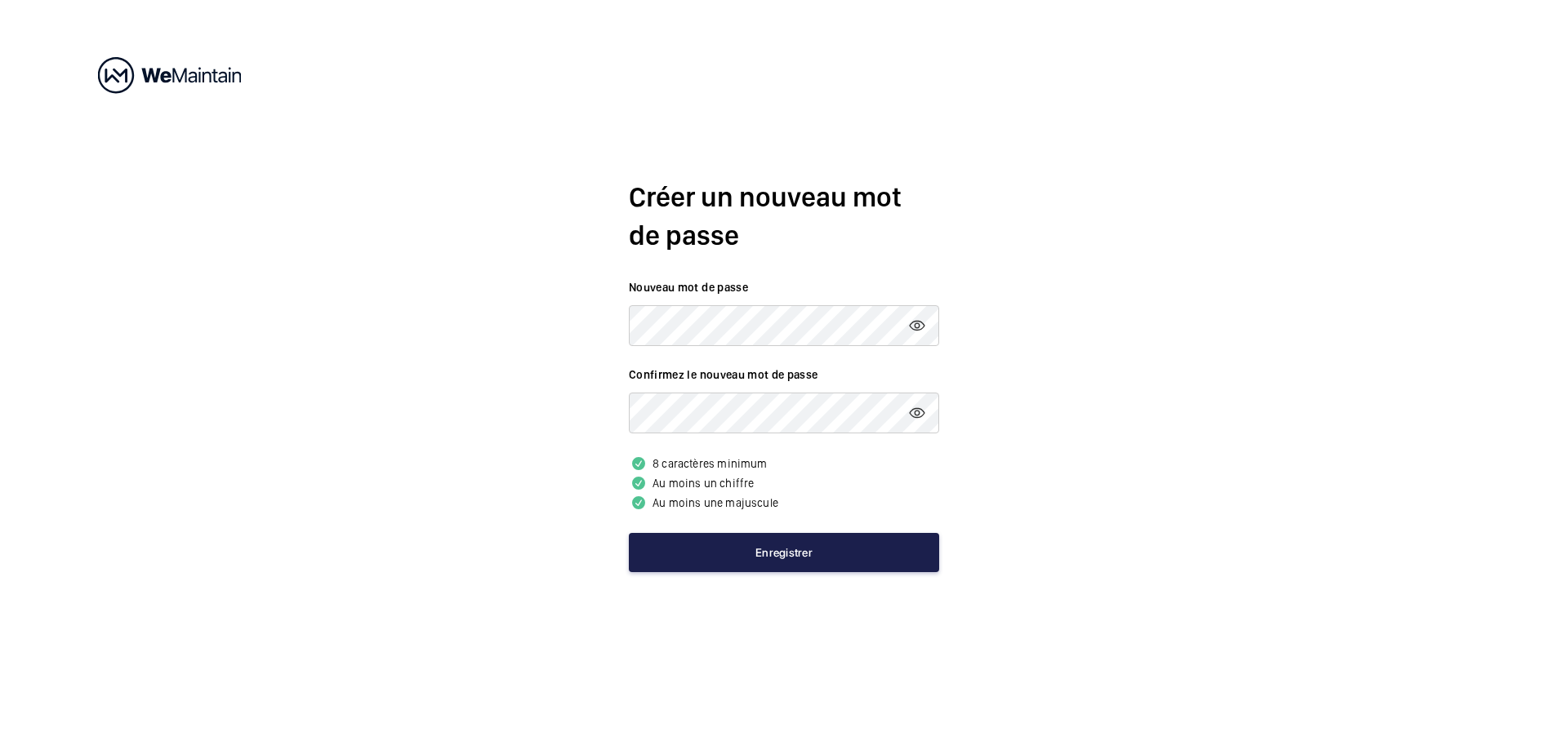
click at [709, 546] on button "Enregistrer" at bounding box center [783, 552] width 310 height 40
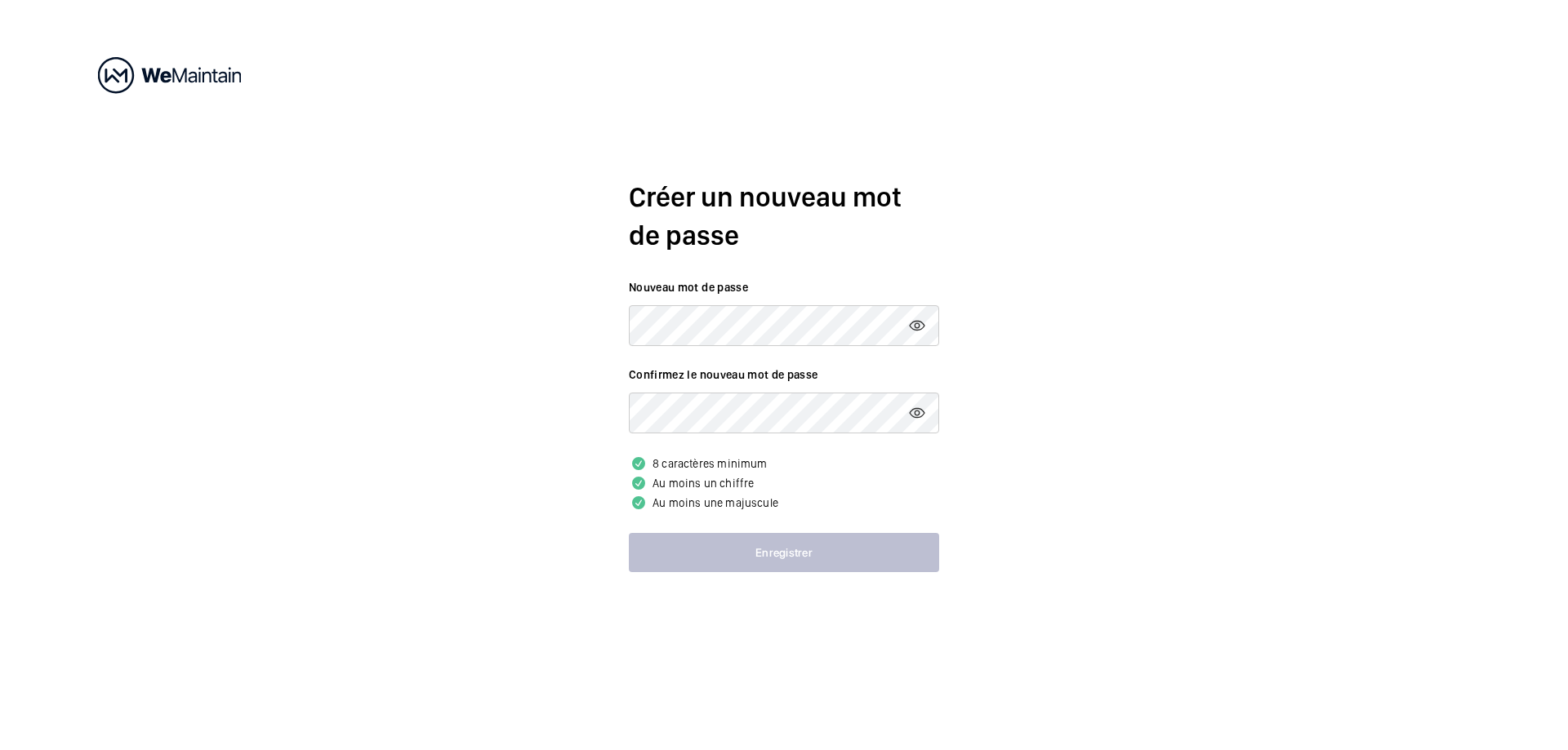
click at [709, 546] on button "Enregistrer" at bounding box center [783, 552] width 310 height 40
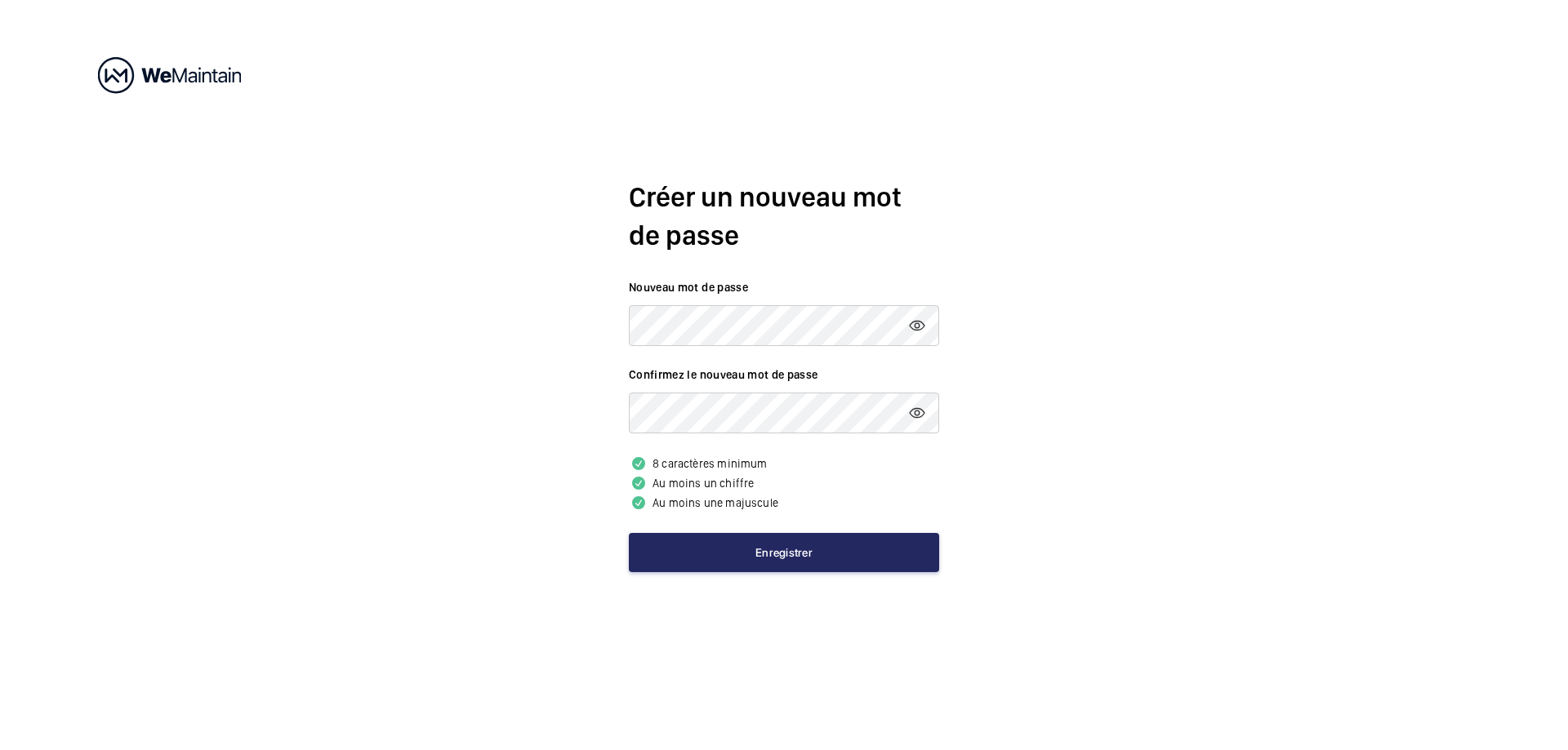
click at [709, 546] on button "Enregistrer" at bounding box center [783, 552] width 310 height 40
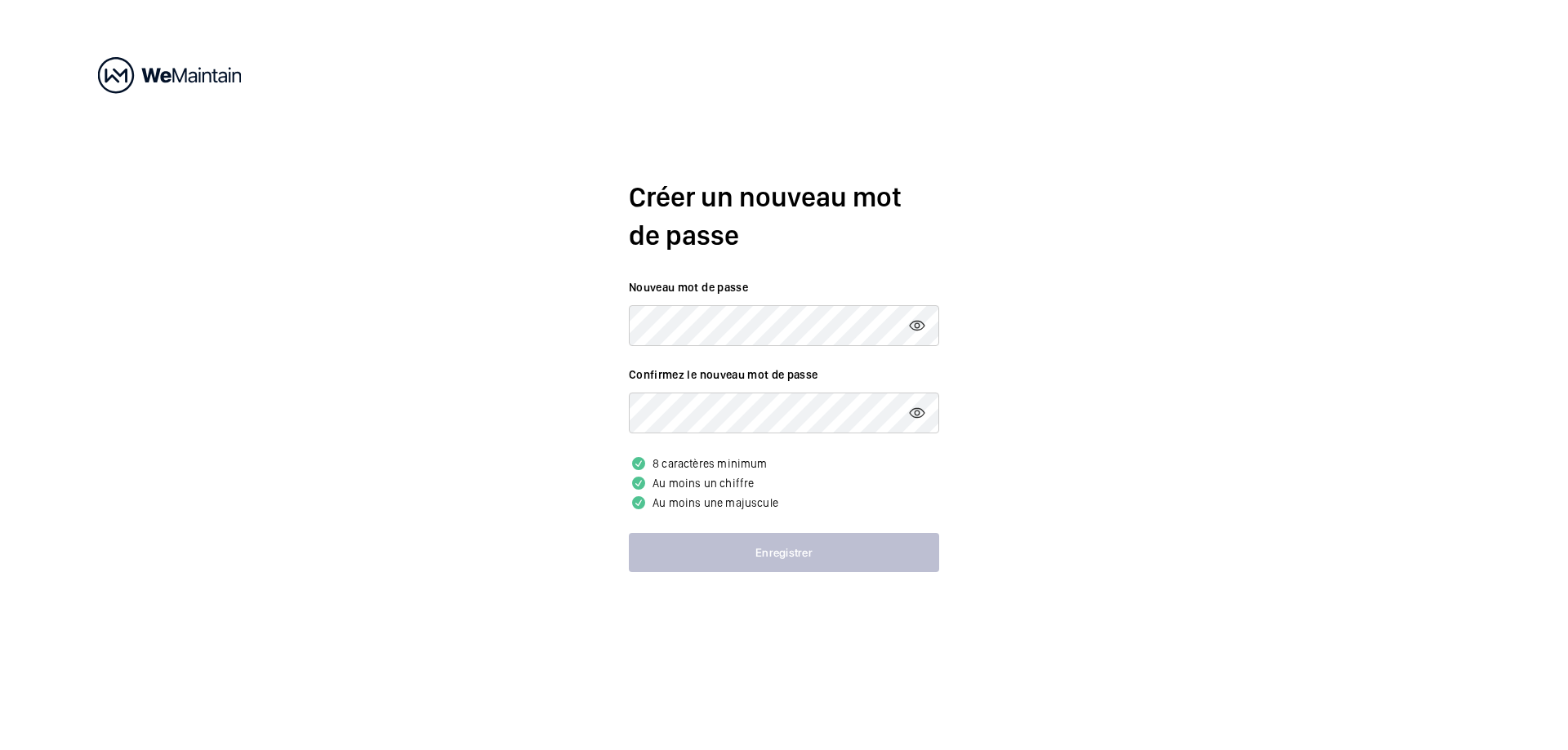
click at [709, 546] on button "Enregistrer" at bounding box center [783, 552] width 310 height 40
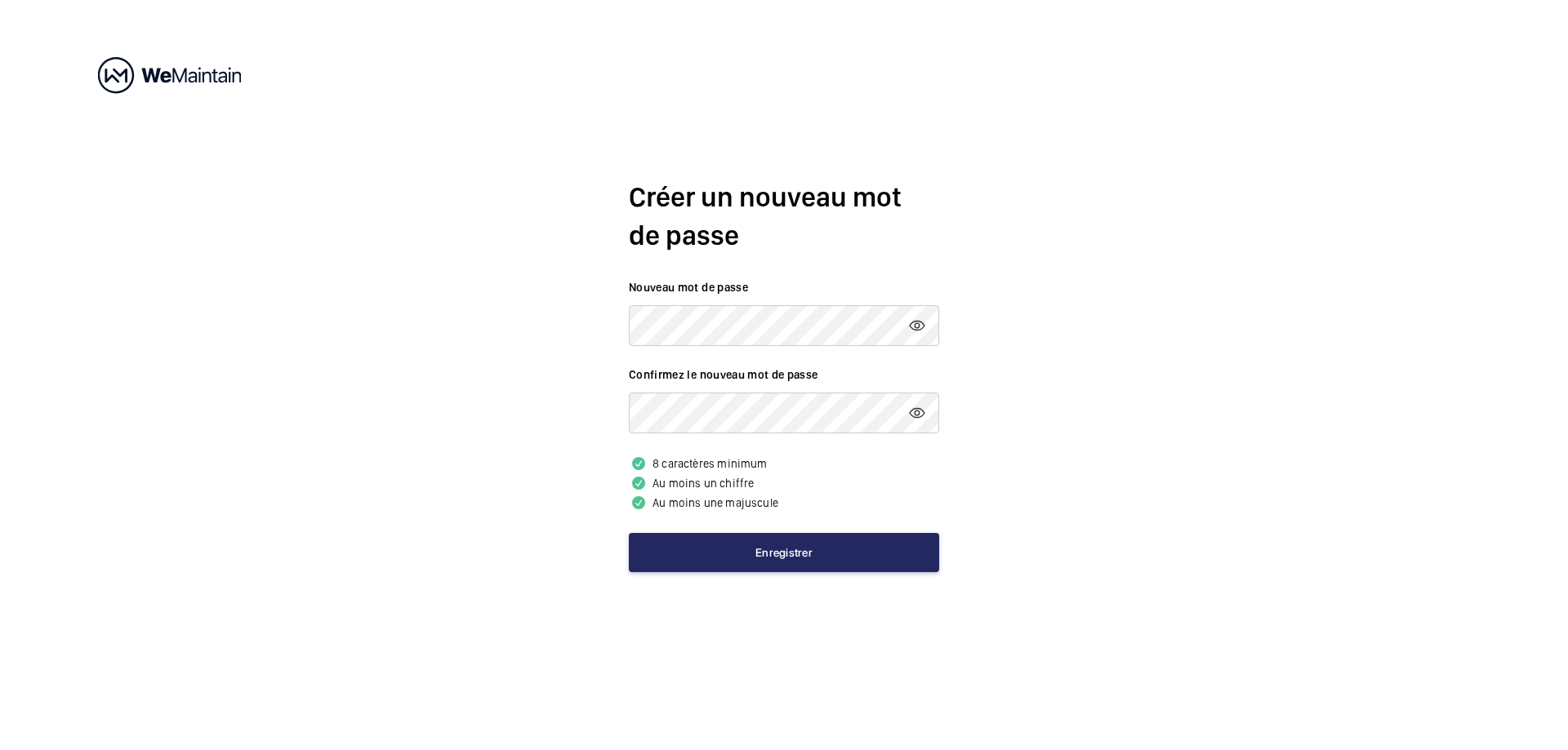
click at [709, 546] on button "Enregistrer" at bounding box center [783, 552] width 310 height 40
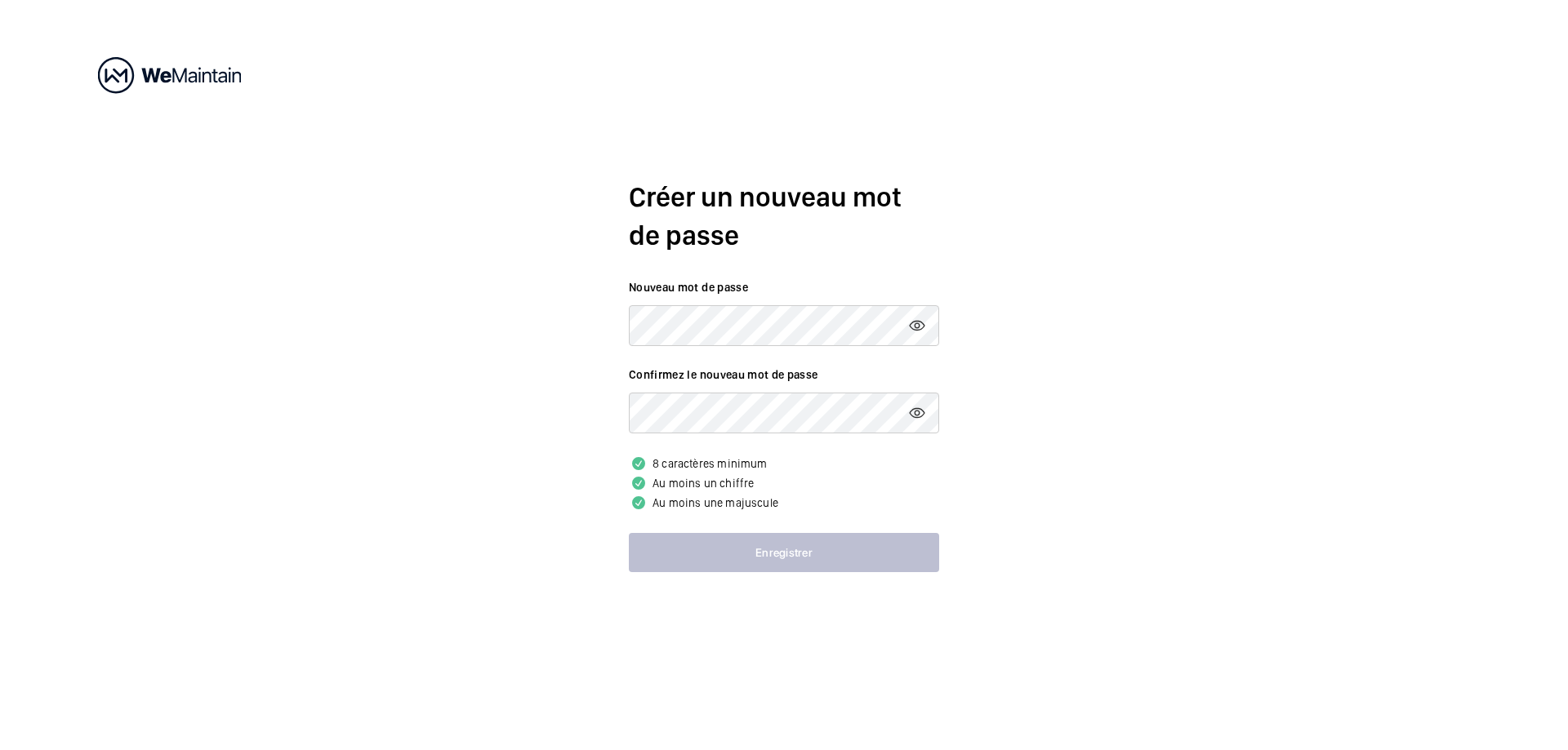
click at [709, 546] on button "Enregistrer" at bounding box center [783, 552] width 310 height 40
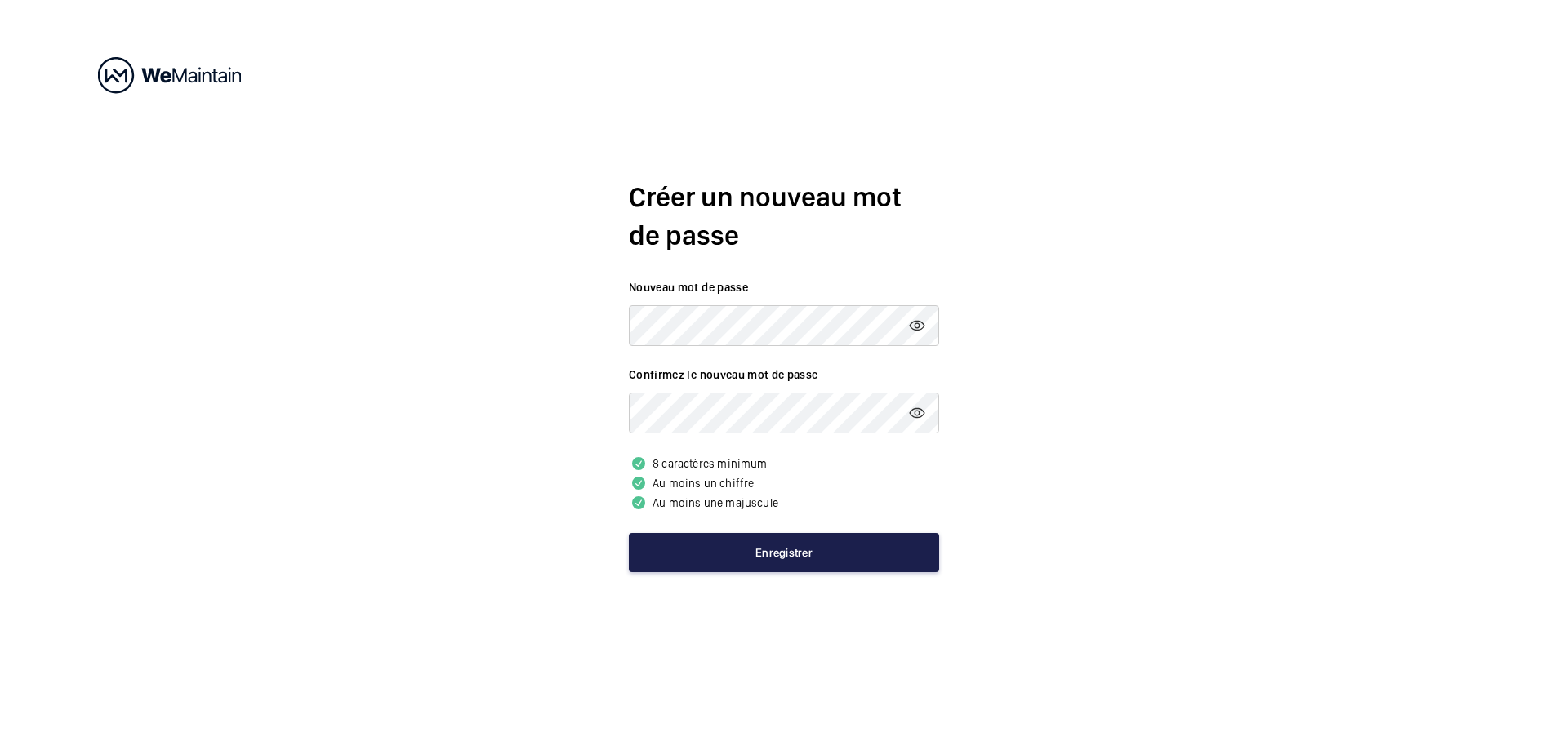
click at [709, 546] on button "Enregistrer" at bounding box center [783, 552] width 310 height 40
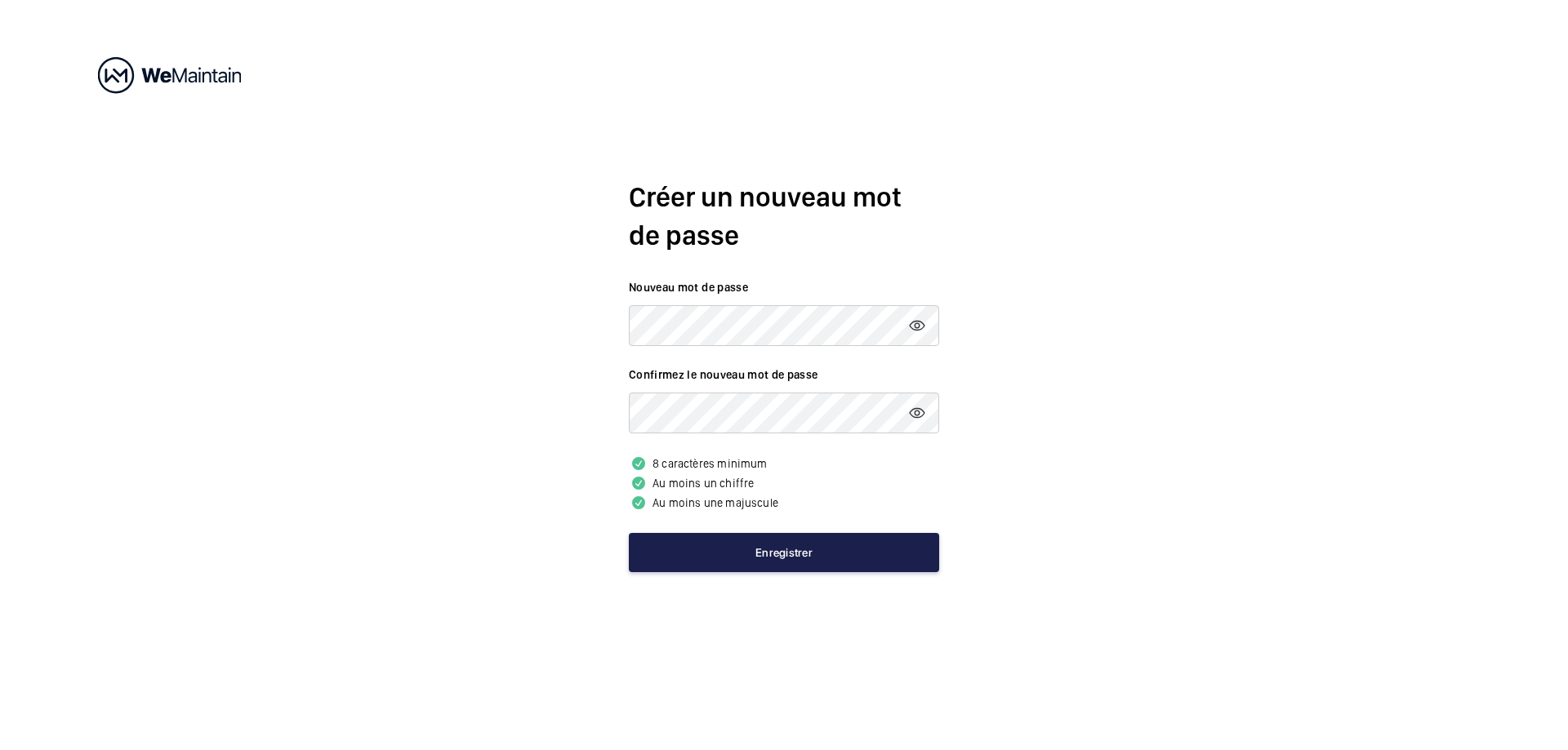
click at [756, 546] on button "Enregistrer" at bounding box center [783, 552] width 310 height 40
click at [691, 546] on button "Enregistrer" at bounding box center [783, 552] width 310 height 40
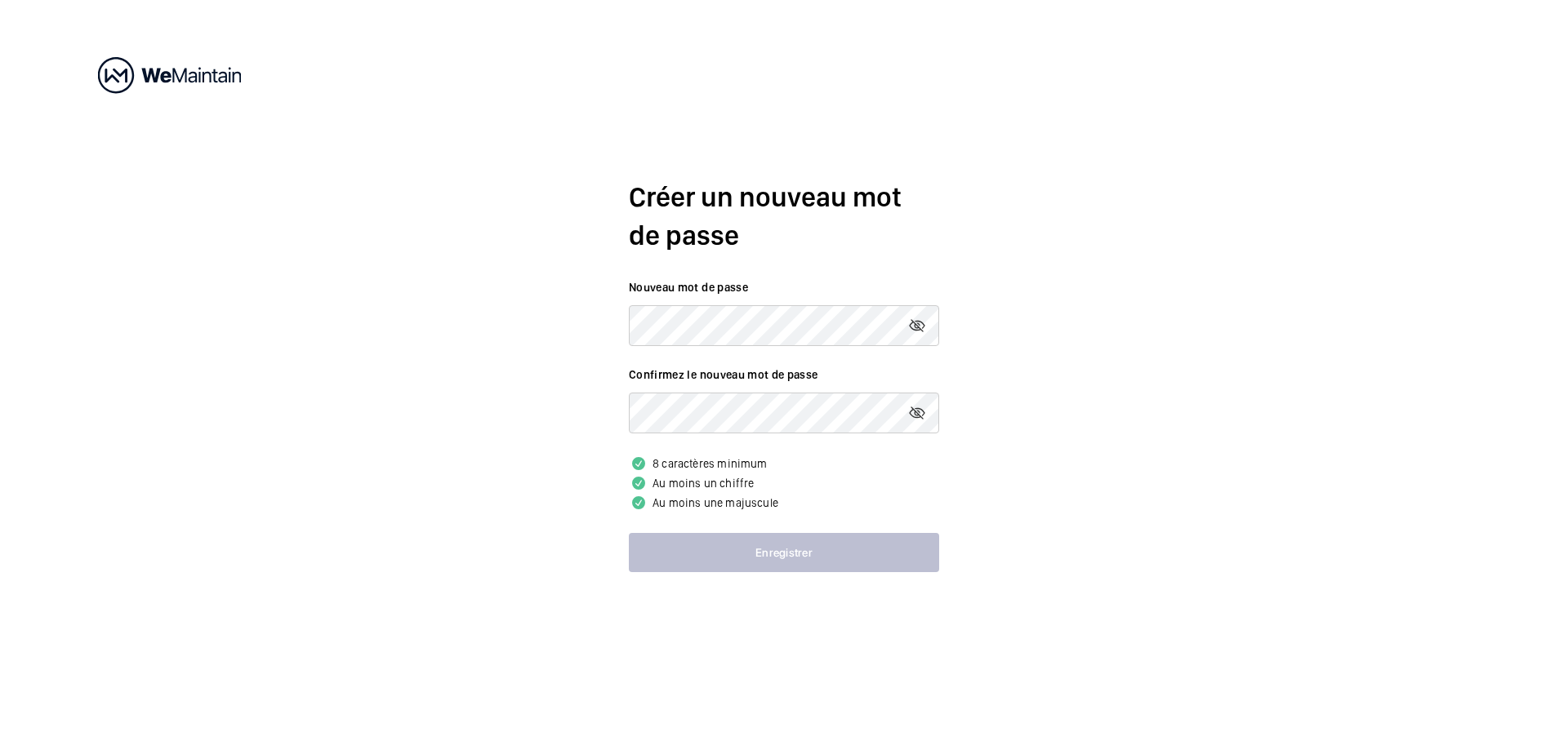
click at [916, 320] on mat-icon at bounding box center [916, 326] width 20 height 20
click at [916, 321] on mat-icon at bounding box center [916, 326] width 20 height 20
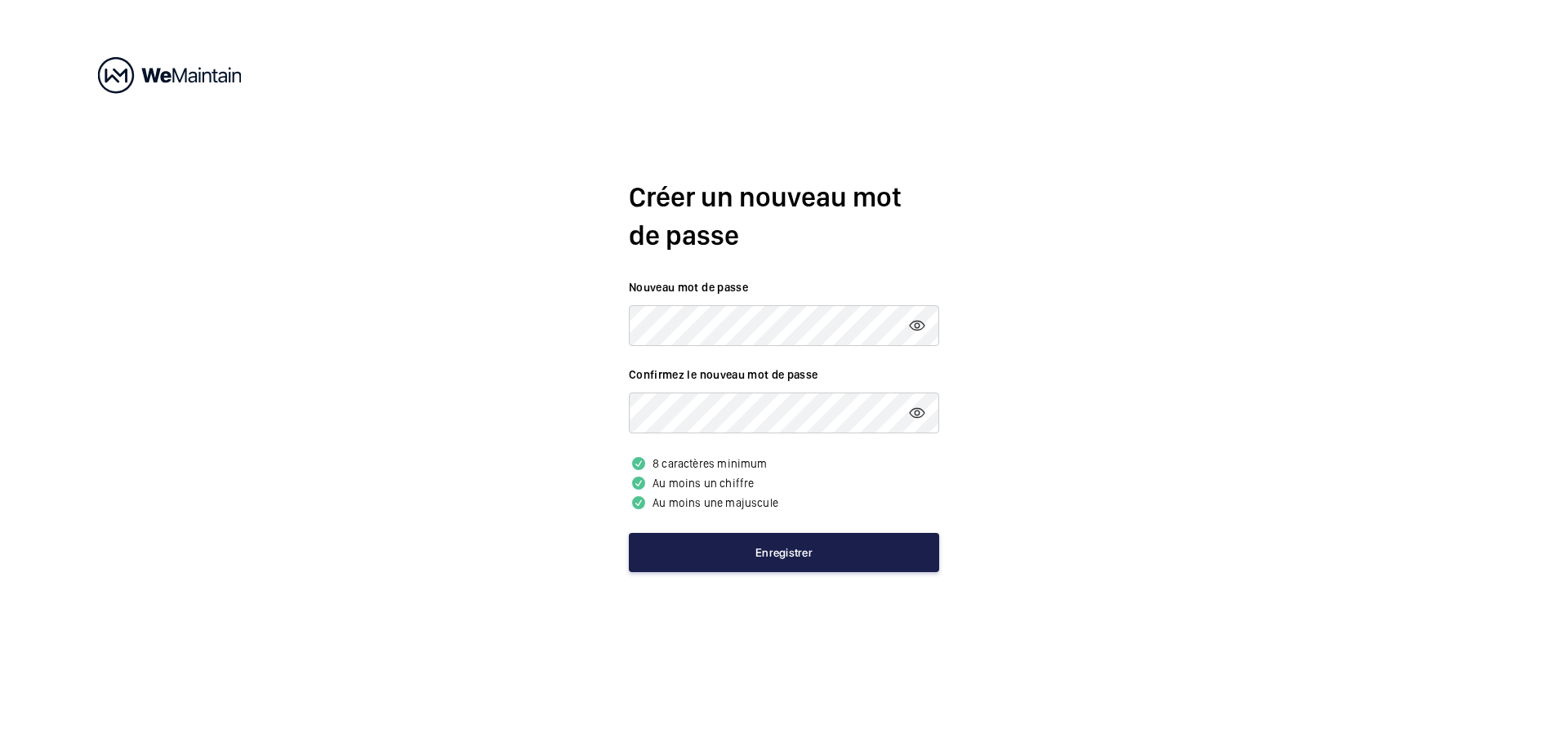
click at [861, 557] on button "Enregistrer" at bounding box center [783, 552] width 310 height 40
click at [742, 548] on button "Enregistrer" at bounding box center [783, 552] width 310 height 40
click at [720, 540] on button "Enregistrer" at bounding box center [783, 552] width 310 height 40
